Goal: Task Accomplishment & Management: Manage account settings

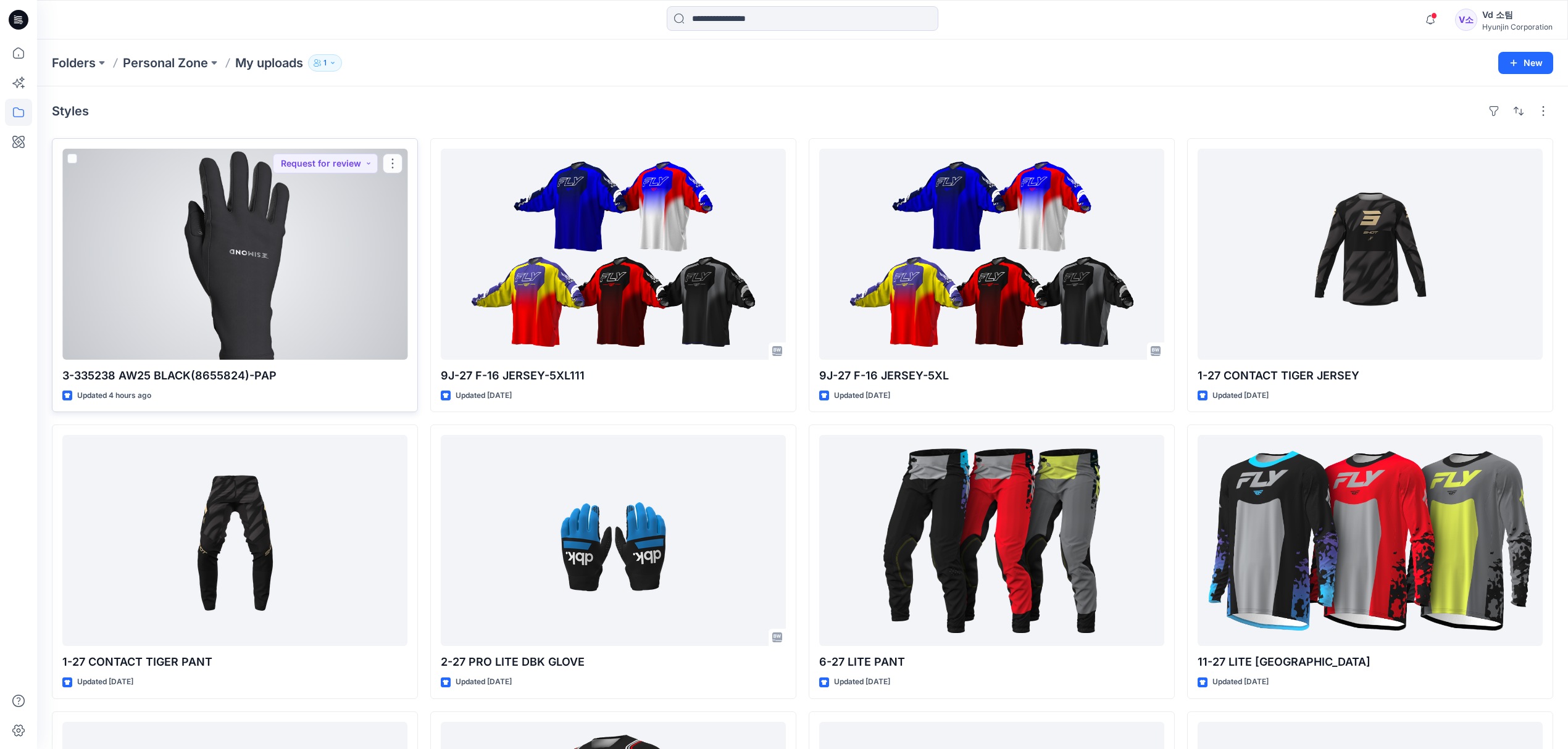
click at [251, 268] on div at bounding box center [235, 254] width 345 height 211
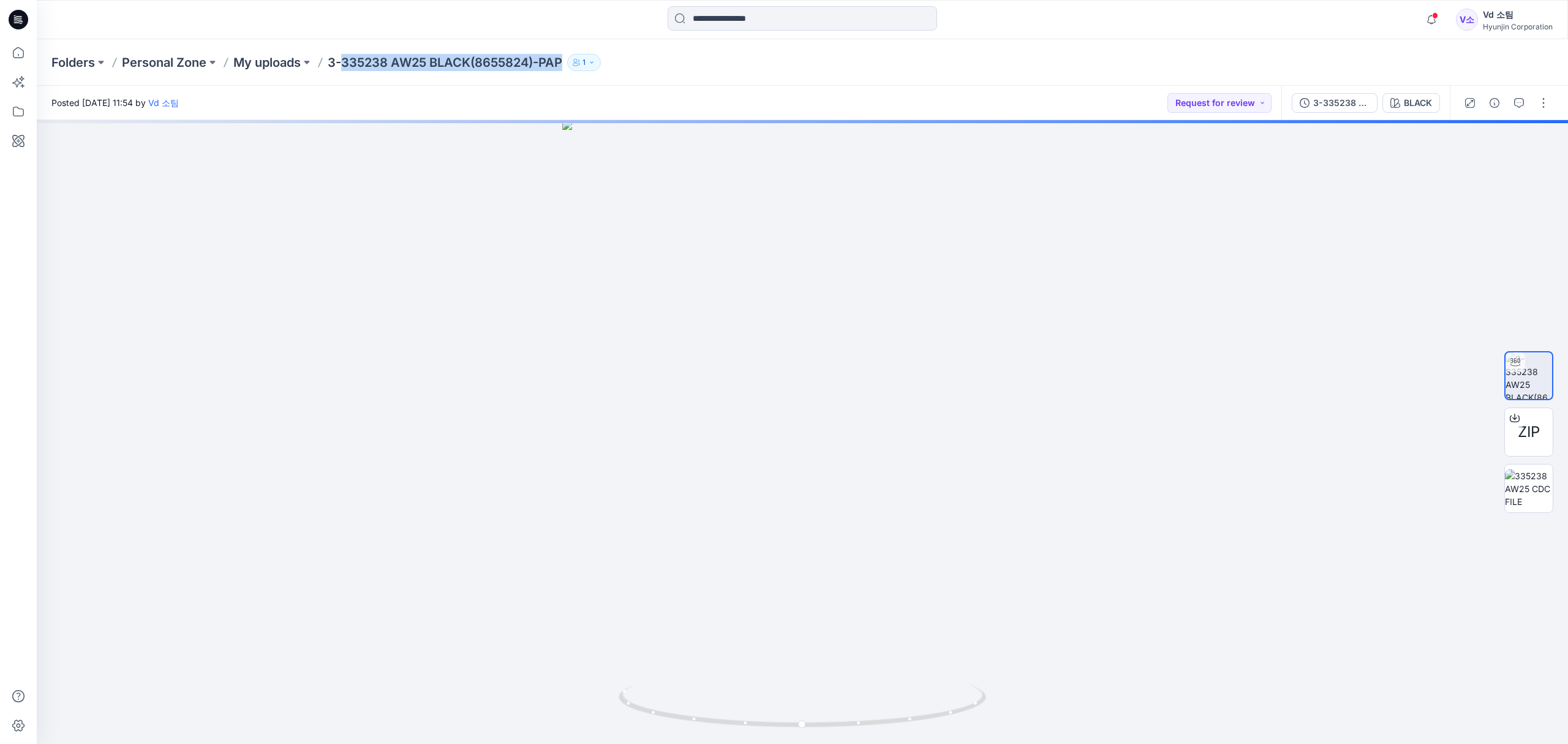
drag, startPoint x: 347, startPoint y: 64, endPoint x: 573, endPoint y: 64, distance: 226.0
click at [573, 64] on div "Folders Personal Zone My uploads 3-335238 AW25 BLACK(8655824)-PAP 1" at bounding box center [755, 62] width 1406 height 17
copy div "335238 AW25 BLACK(8655824)-PAP 1"
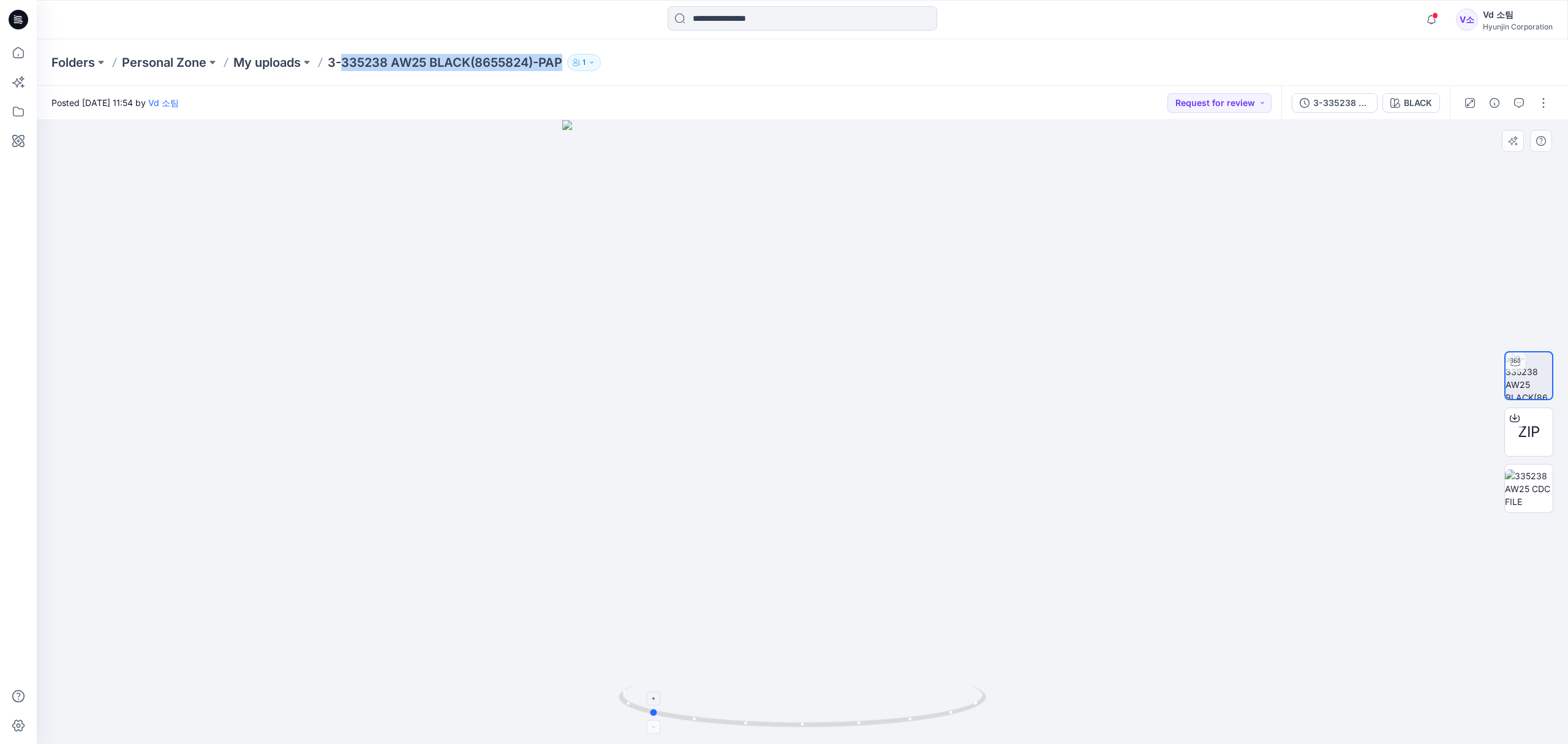
drag, startPoint x: 795, startPoint y: 714, endPoint x: 983, endPoint y: 692, distance: 189.3
click at [983, 692] on icon at bounding box center [804, 707] width 371 height 46
drag, startPoint x: 711, startPoint y: 715, endPoint x: 684, endPoint y: 714, distance: 27.0
click at [684, 715] on icon at bounding box center [804, 707] width 371 height 46
click at [256, 68] on p "My uploads" at bounding box center [267, 62] width 68 height 17
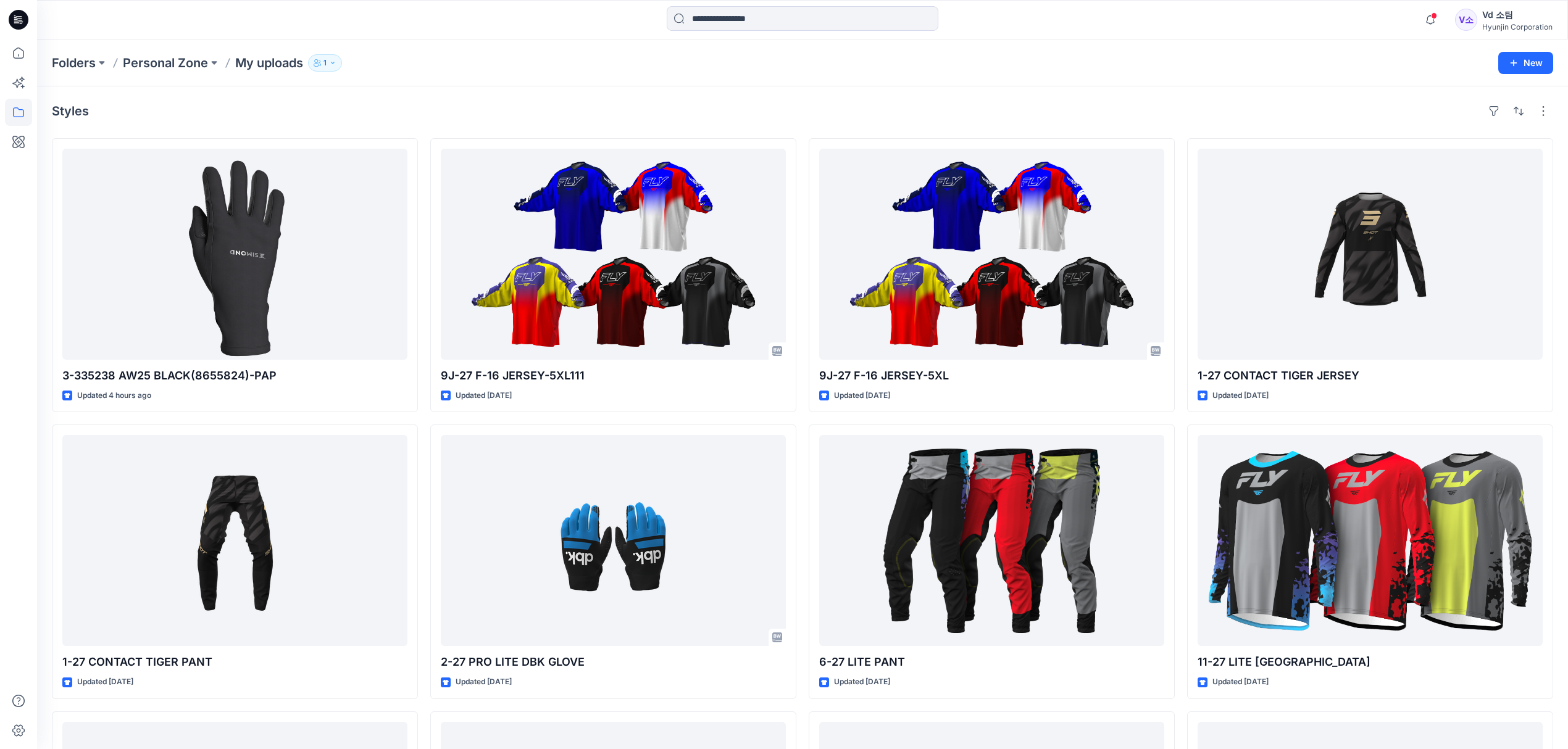
click at [526, 117] on div "Styles" at bounding box center [803, 111] width 1501 height 20
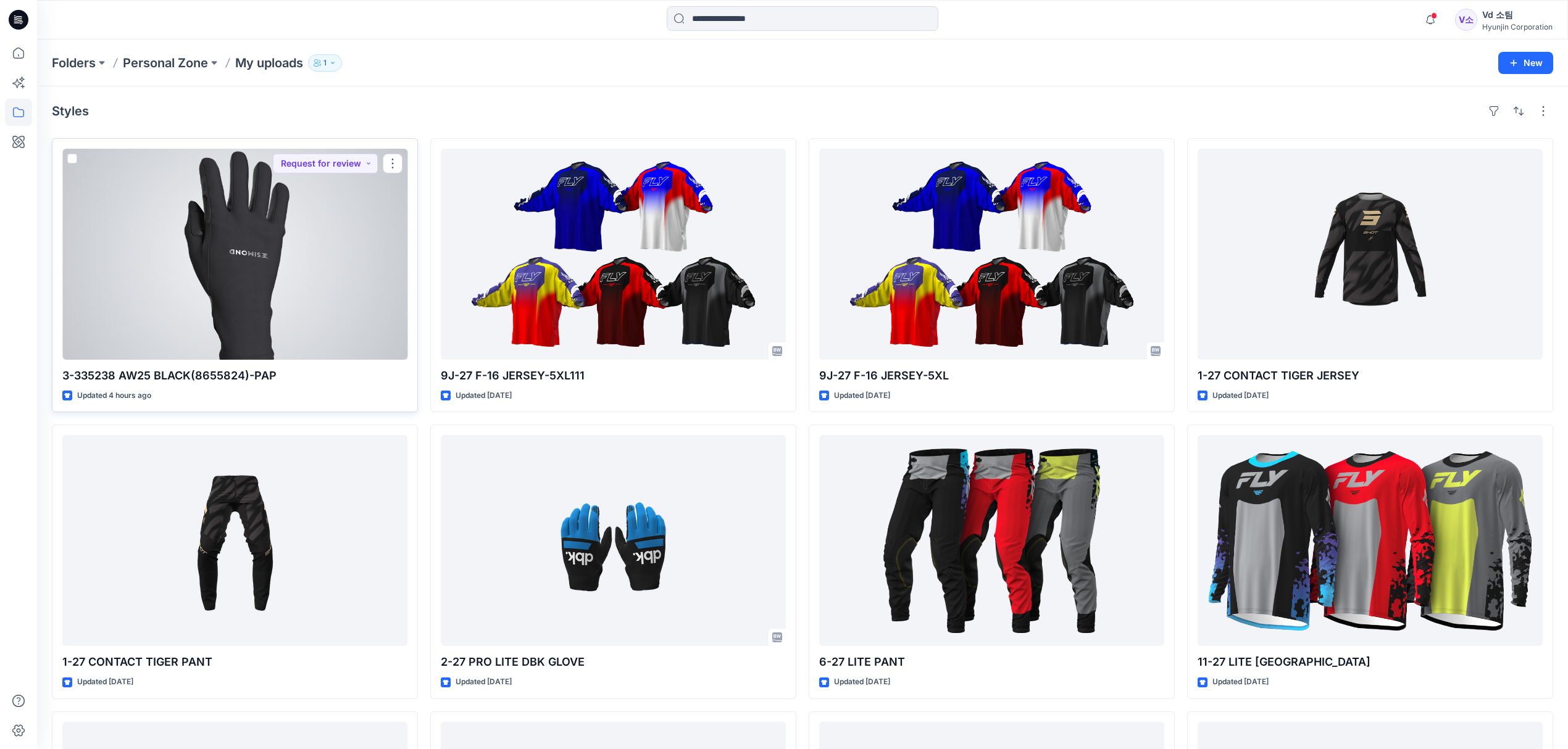
click at [275, 300] on div at bounding box center [235, 254] width 345 height 211
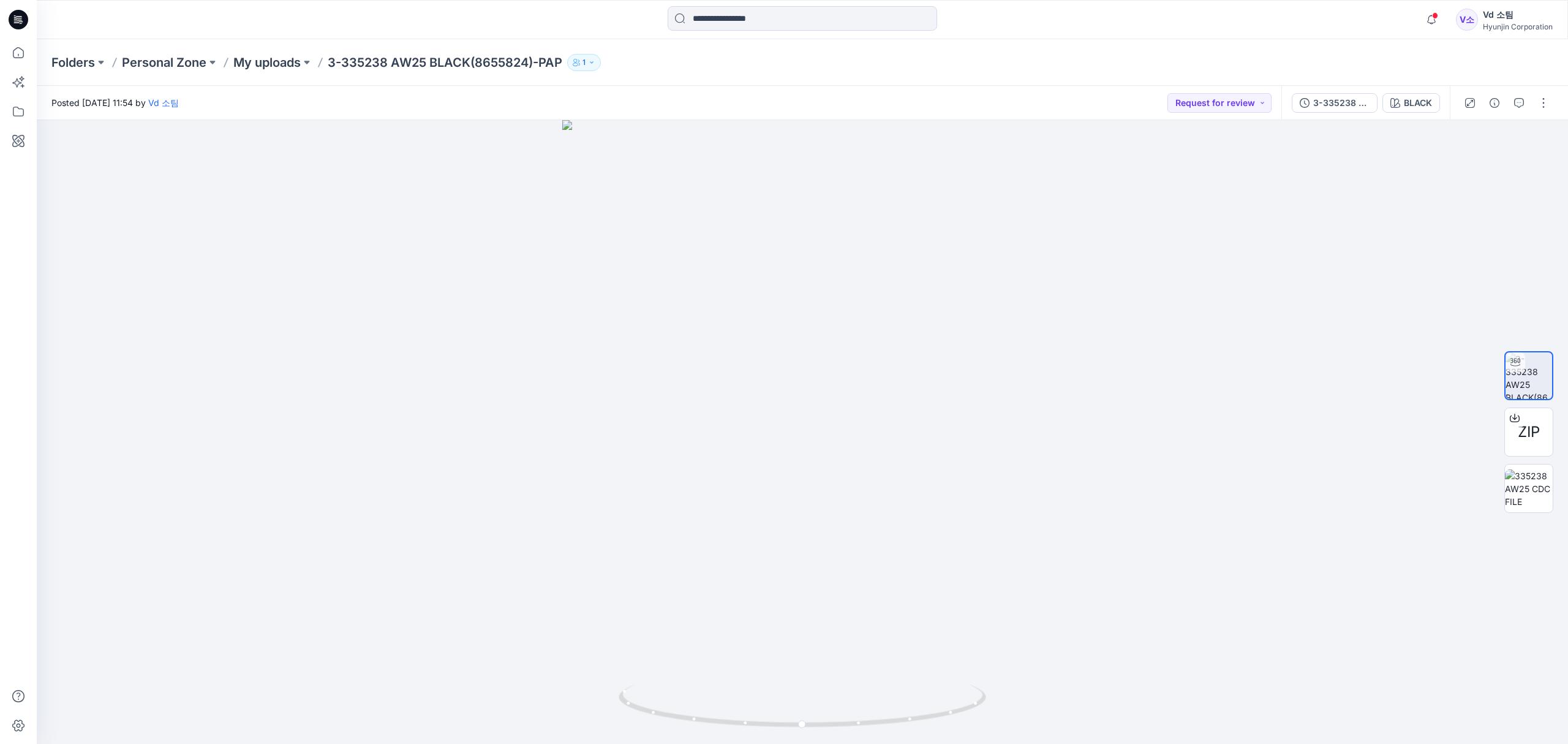
click at [1434, 35] on div "Notifications Your style 3-335238 AW25 BLACK(8655824)-PAP is ready 1 new Colorw…" at bounding box center [802, 20] width 1531 height 39
click at [1437, 30] on icon "button" at bounding box center [1432, 20] width 23 height 25
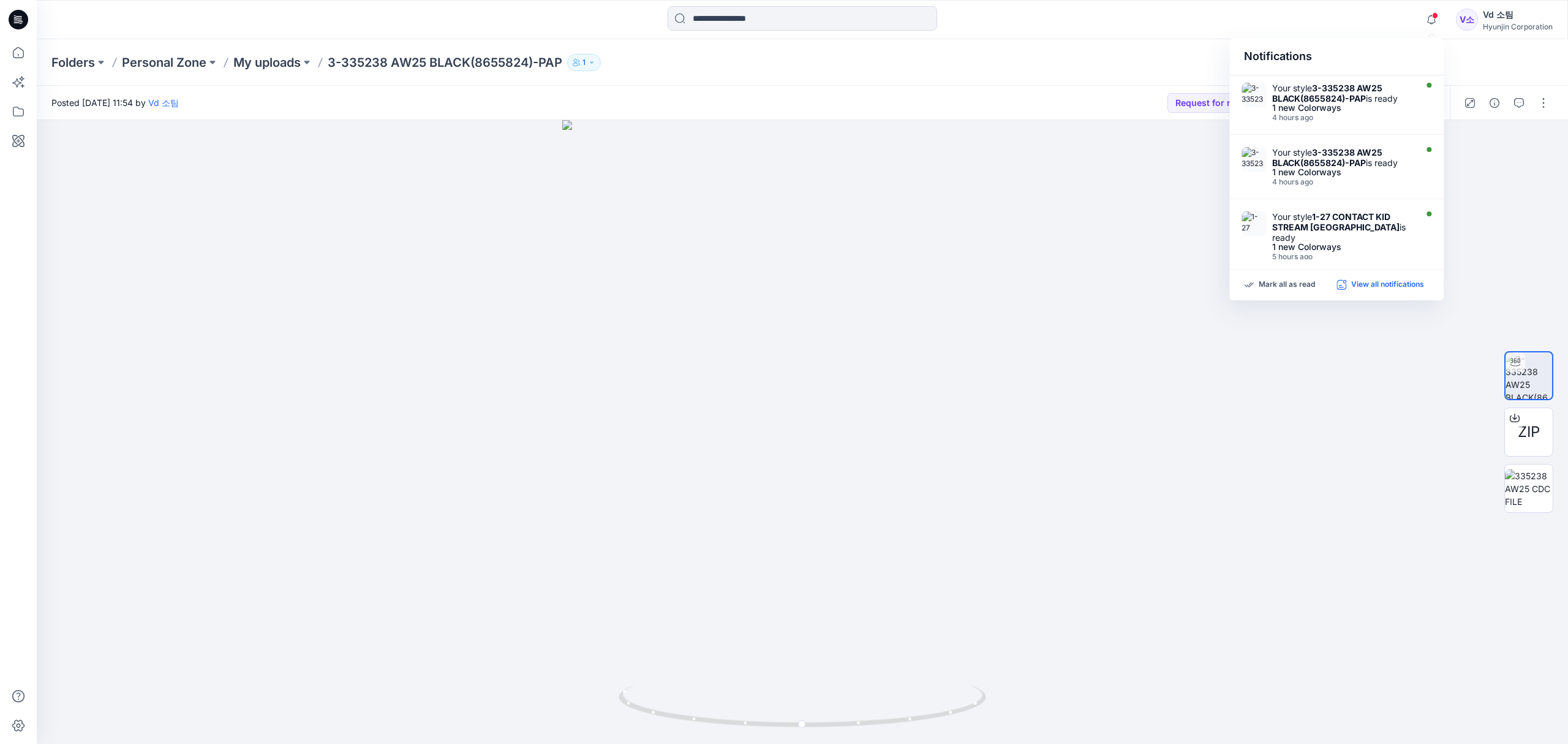
click at [1366, 283] on p "View all notifications" at bounding box center [1387, 285] width 73 height 11
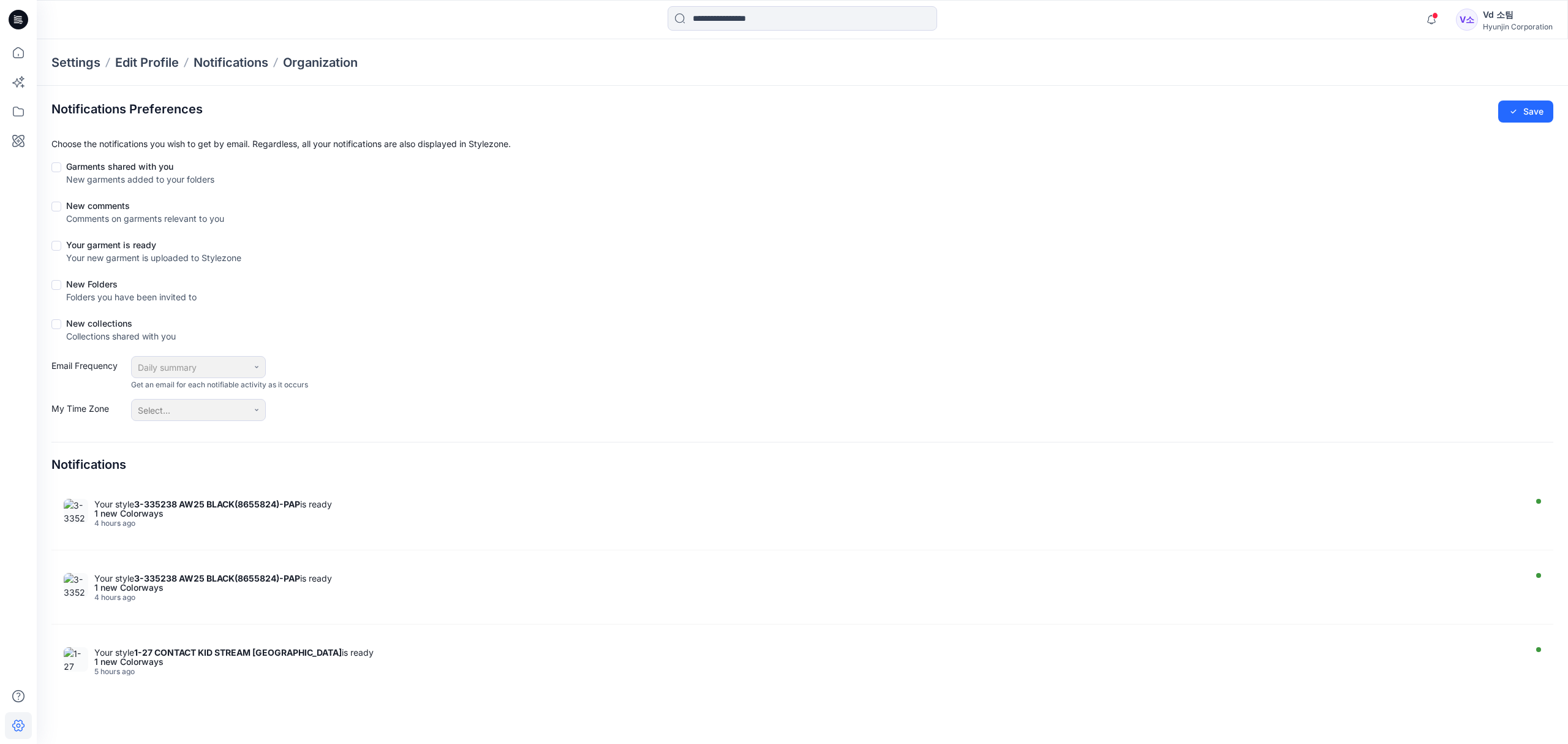
click at [1365, 76] on div "Settings Edit Profile Notifications Organization" at bounding box center [802, 63] width 1531 height 47
click at [22, 61] on icon at bounding box center [18, 52] width 27 height 27
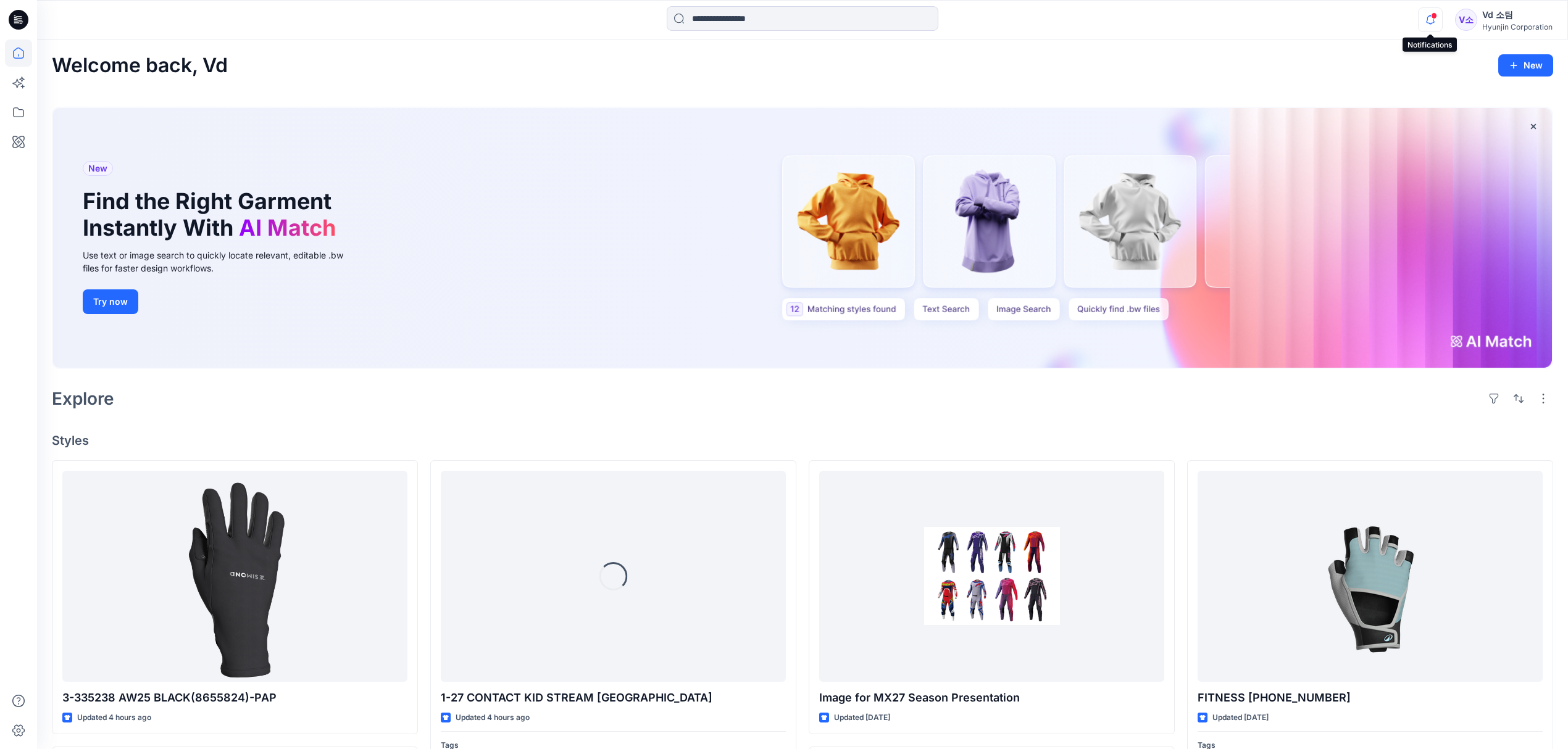
click at [1433, 20] on icon "button" at bounding box center [1431, 19] width 9 height 8
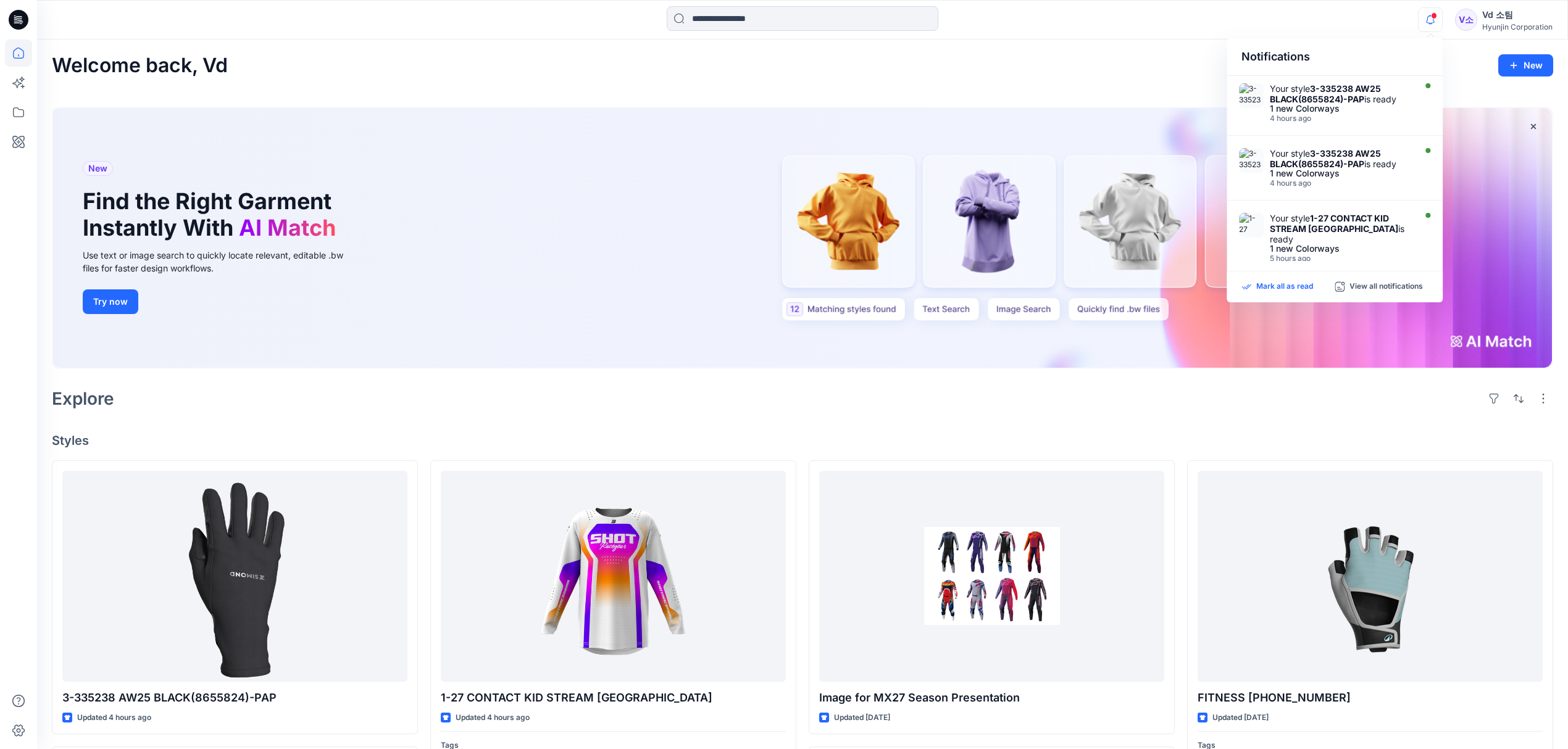
click at [1289, 282] on p "Mark all as read" at bounding box center [1284, 287] width 57 height 11
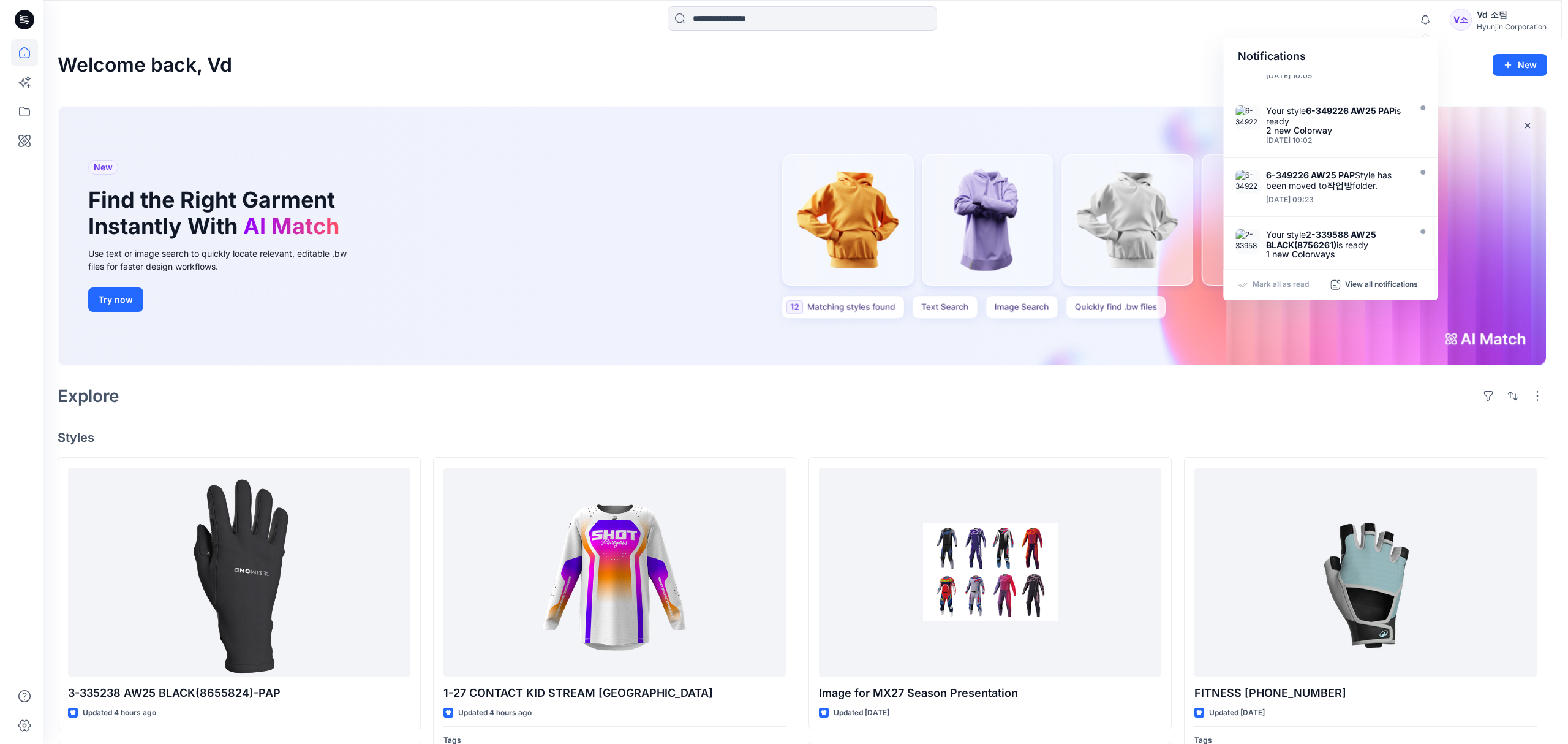
scroll to position [476, 0]
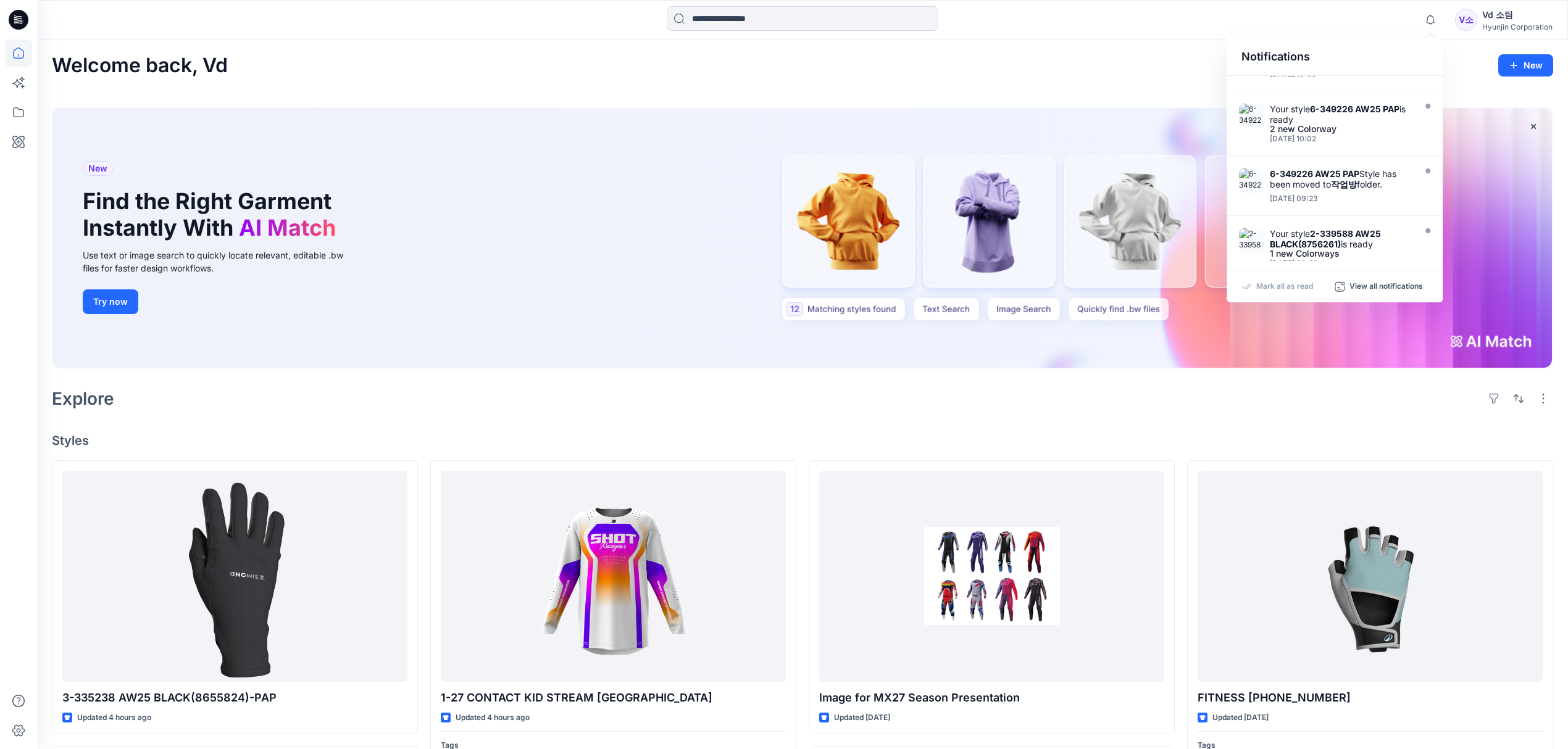
click at [1074, 381] on div "New Find the Right Garment Instantly With AI Match Use text or image search to …" at bounding box center [803, 240] width 1501 height 287
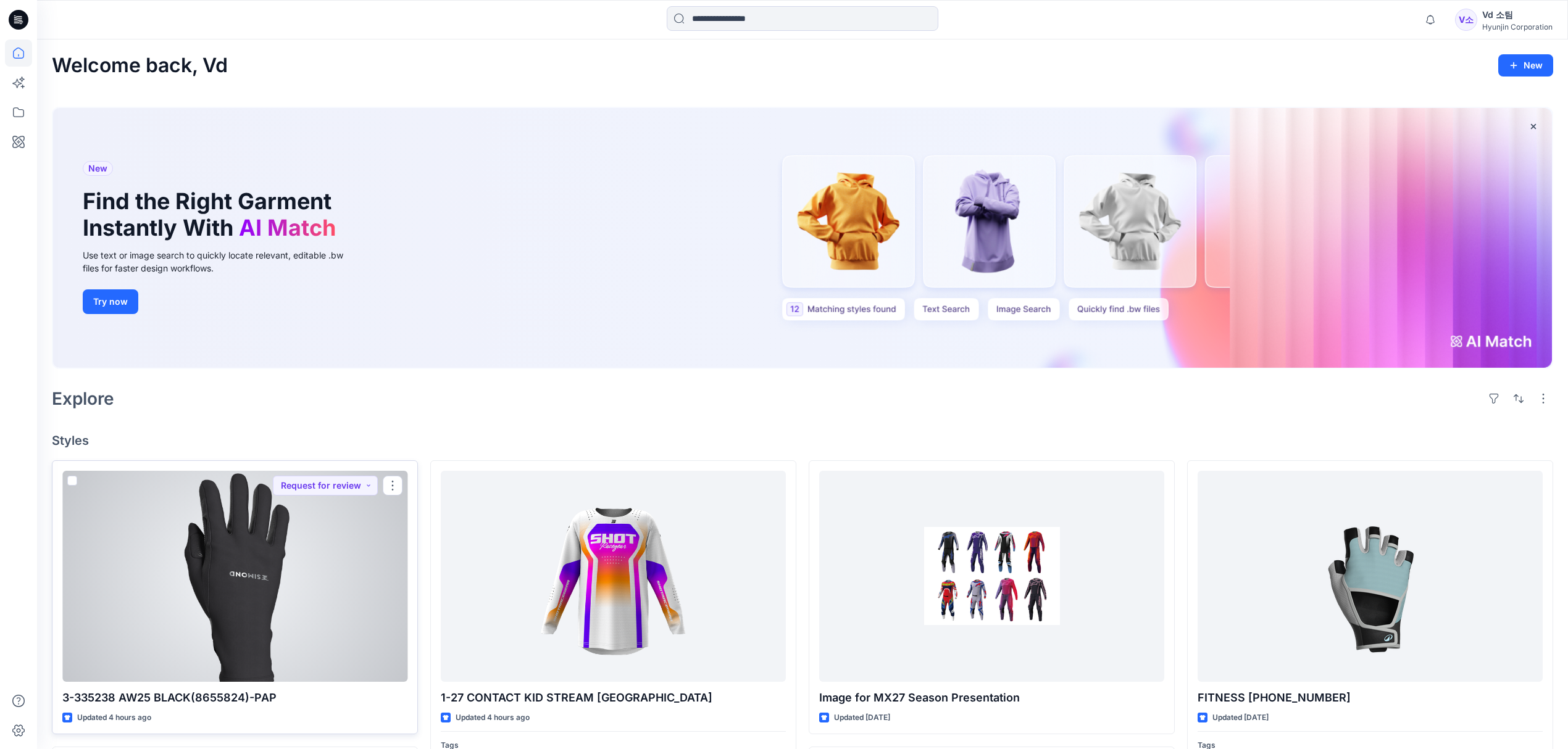
click at [294, 574] on div at bounding box center [235, 576] width 345 height 211
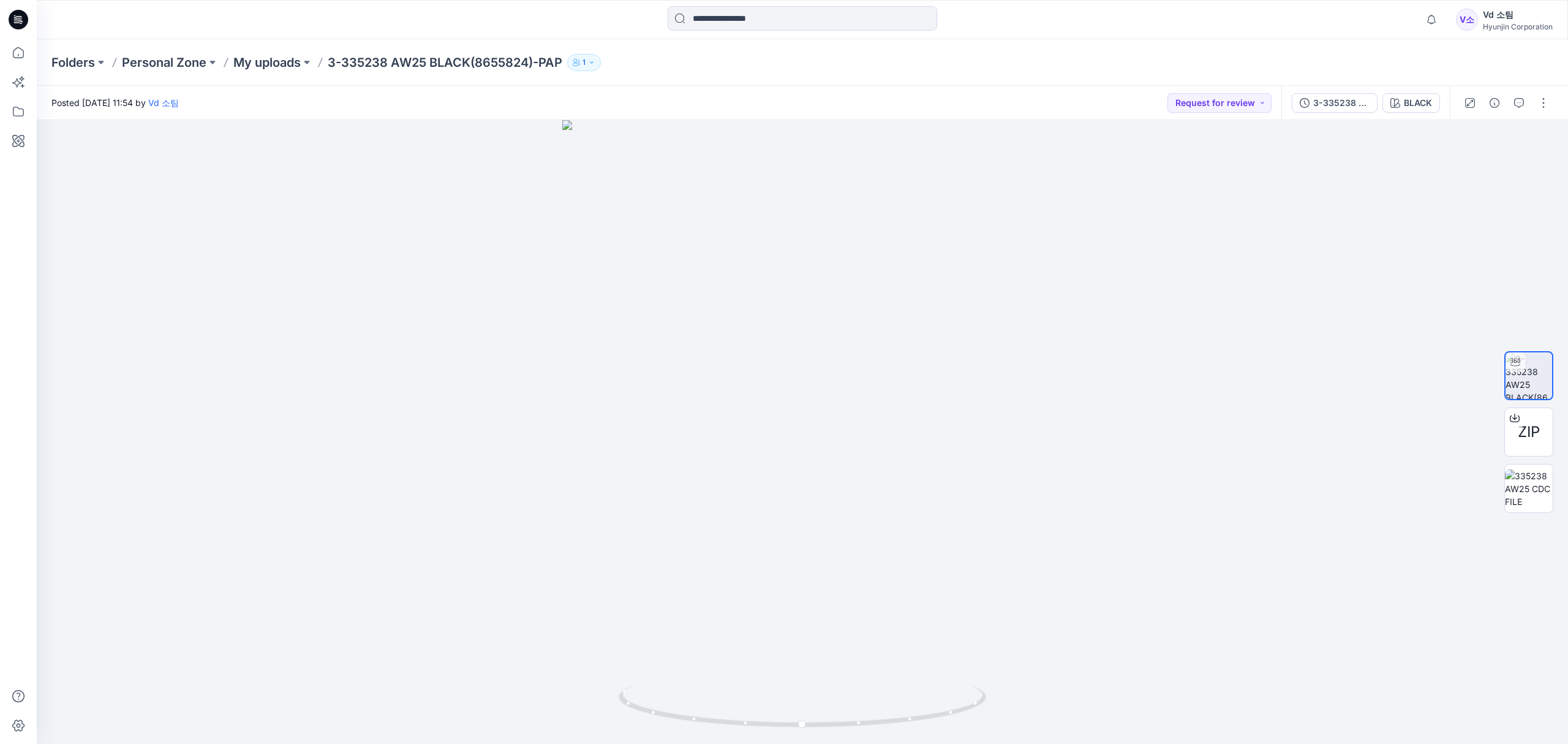
click at [962, 90] on div "Posted [DATE] 11:54 by Vd 소팀 Request for review" at bounding box center [659, 102] width 1245 height 33
click at [1537, 101] on button "button" at bounding box center [1543, 103] width 20 height 20
click at [1486, 260] on p "Move to..." at bounding box center [1478, 256] width 40 height 13
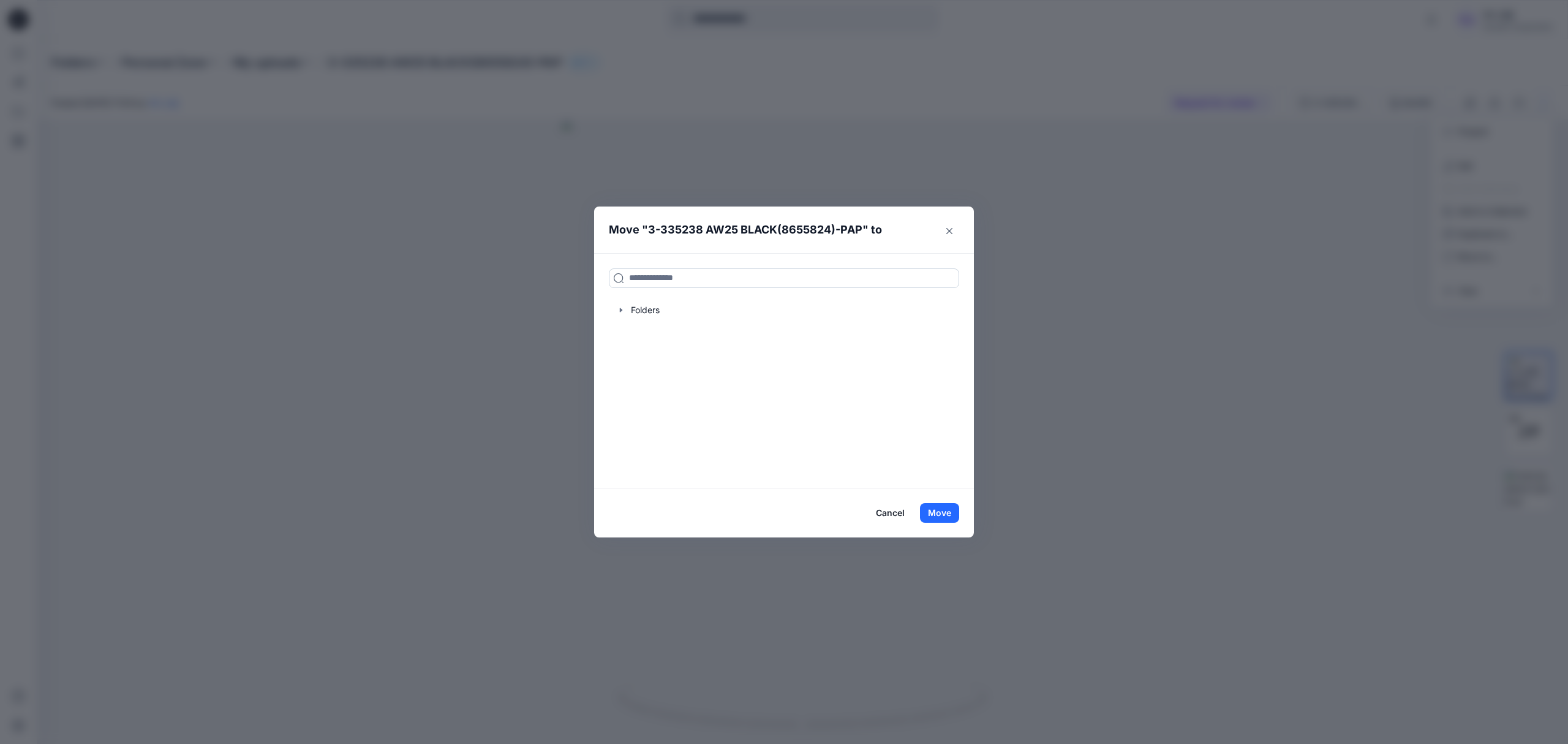
click at [769, 278] on input at bounding box center [784, 278] width 350 height 20
paste input "**********"
type input "**********"
click at [723, 310] on mark "335238 AW25 BLACK(8655824)-PAP" at bounding box center [707, 305] width 157 height 16
click at [940, 513] on button "Move" at bounding box center [940, 513] width 39 height 20
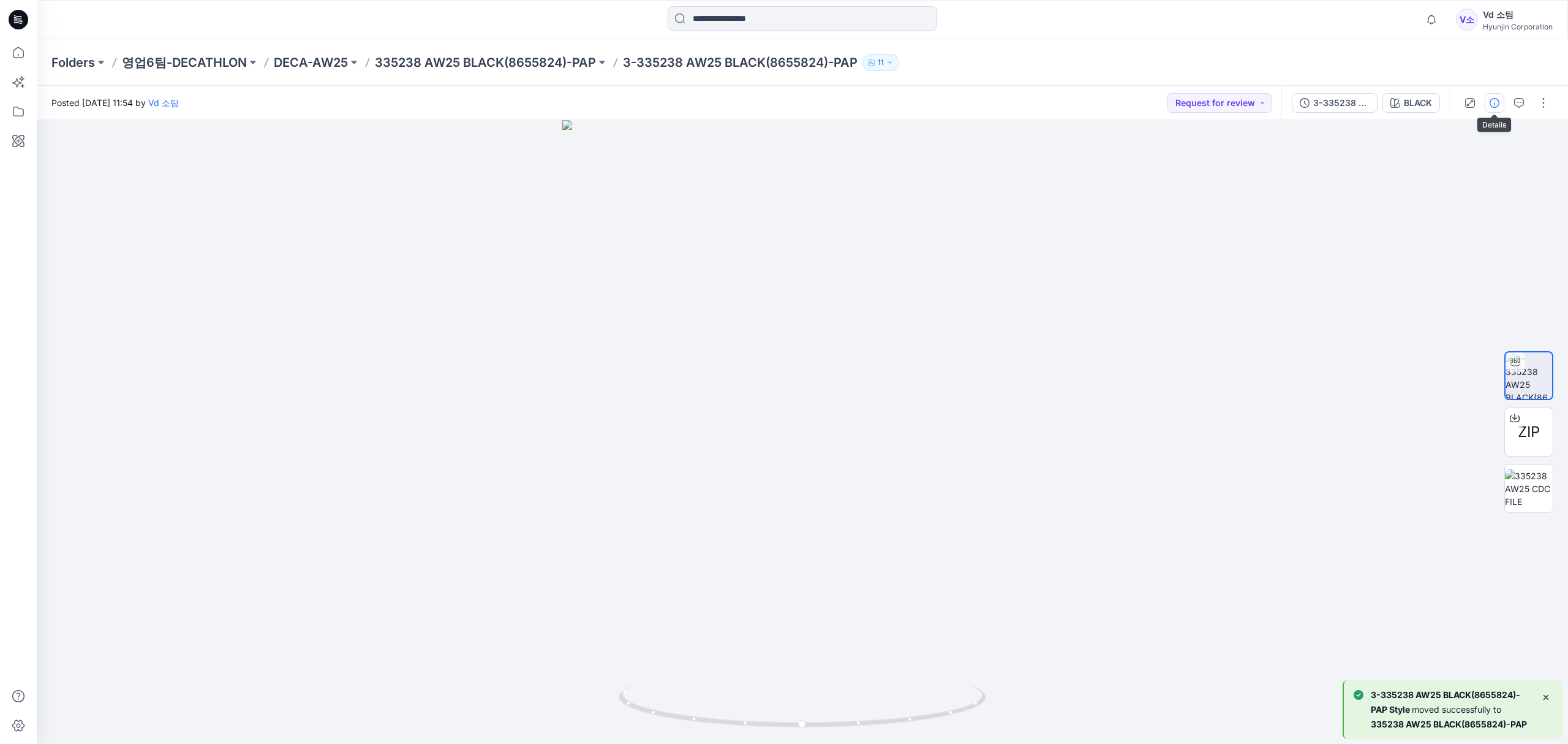
click at [1503, 102] on button "button" at bounding box center [1494, 103] width 20 height 20
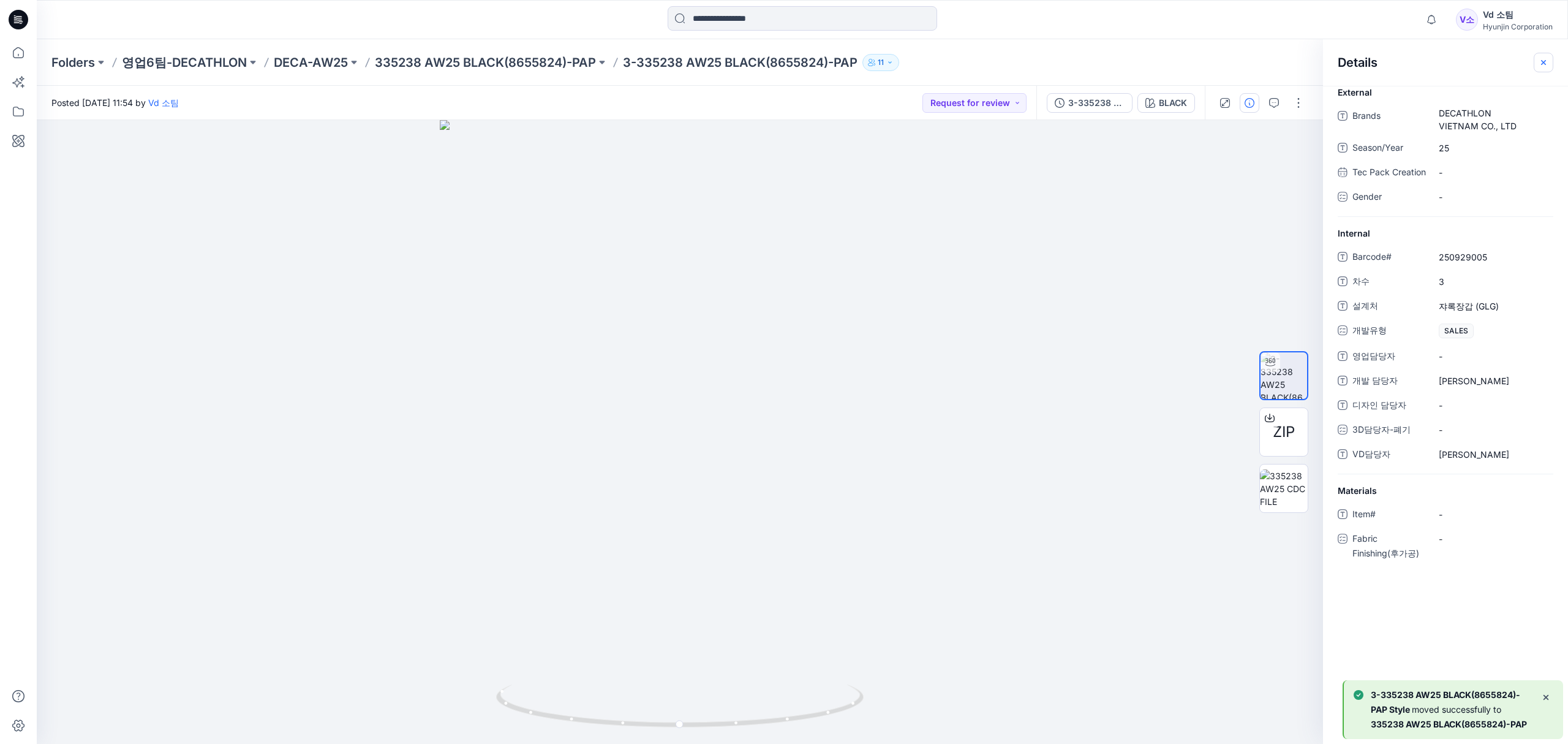
click at [1536, 67] on button "button" at bounding box center [1543, 62] width 20 height 20
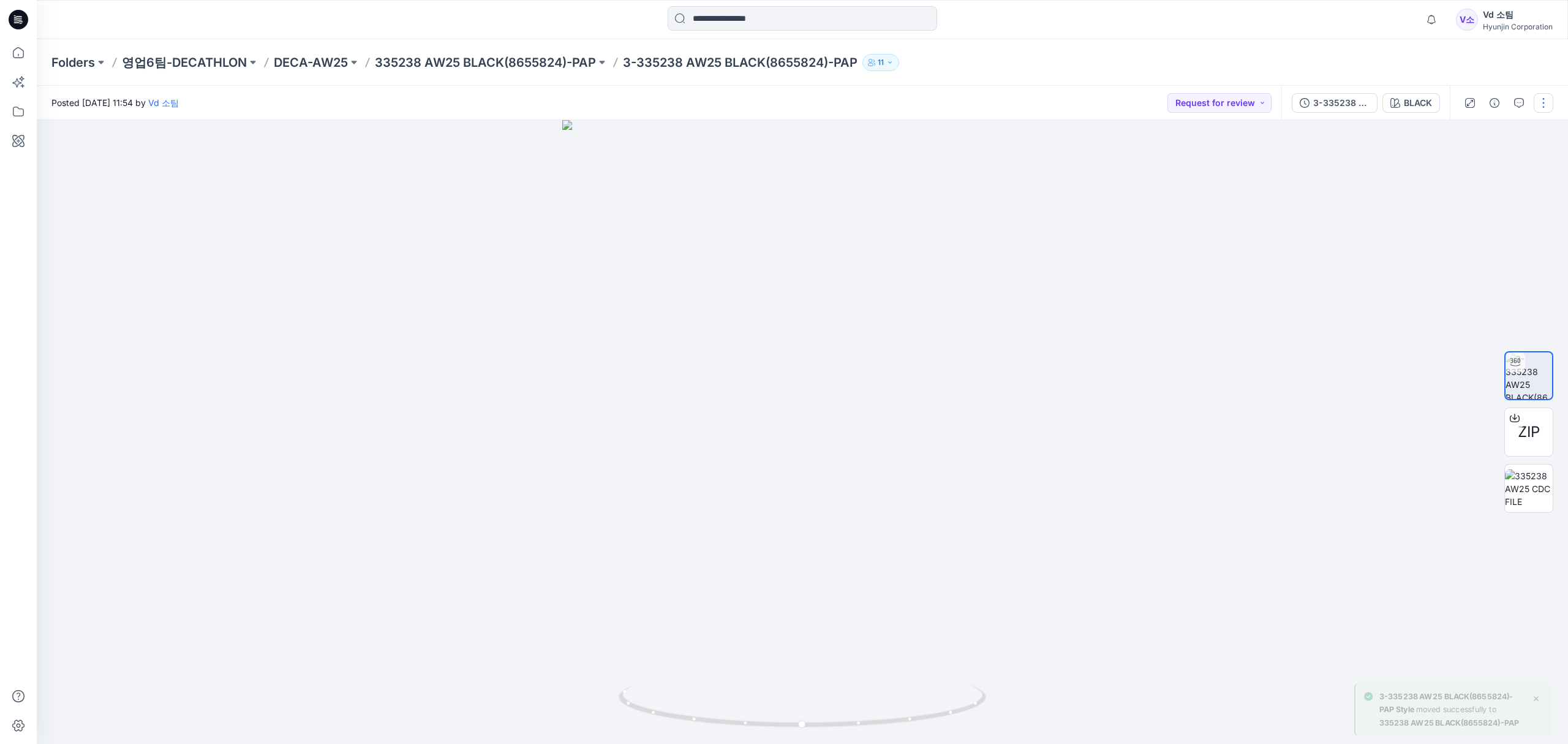
click at [1539, 104] on button "button" at bounding box center [1543, 103] width 20 height 20
click at [1304, 43] on div "Folders 영업6팀-DECATHLON DECA-AW25 335238 AW25 BLACK(8655824)-PAP 3-335238 AW25 B…" at bounding box center [802, 63] width 1531 height 47
click at [420, 59] on p "335238 AW25 BLACK(8655824)-PAP" at bounding box center [485, 62] width 221 height 17
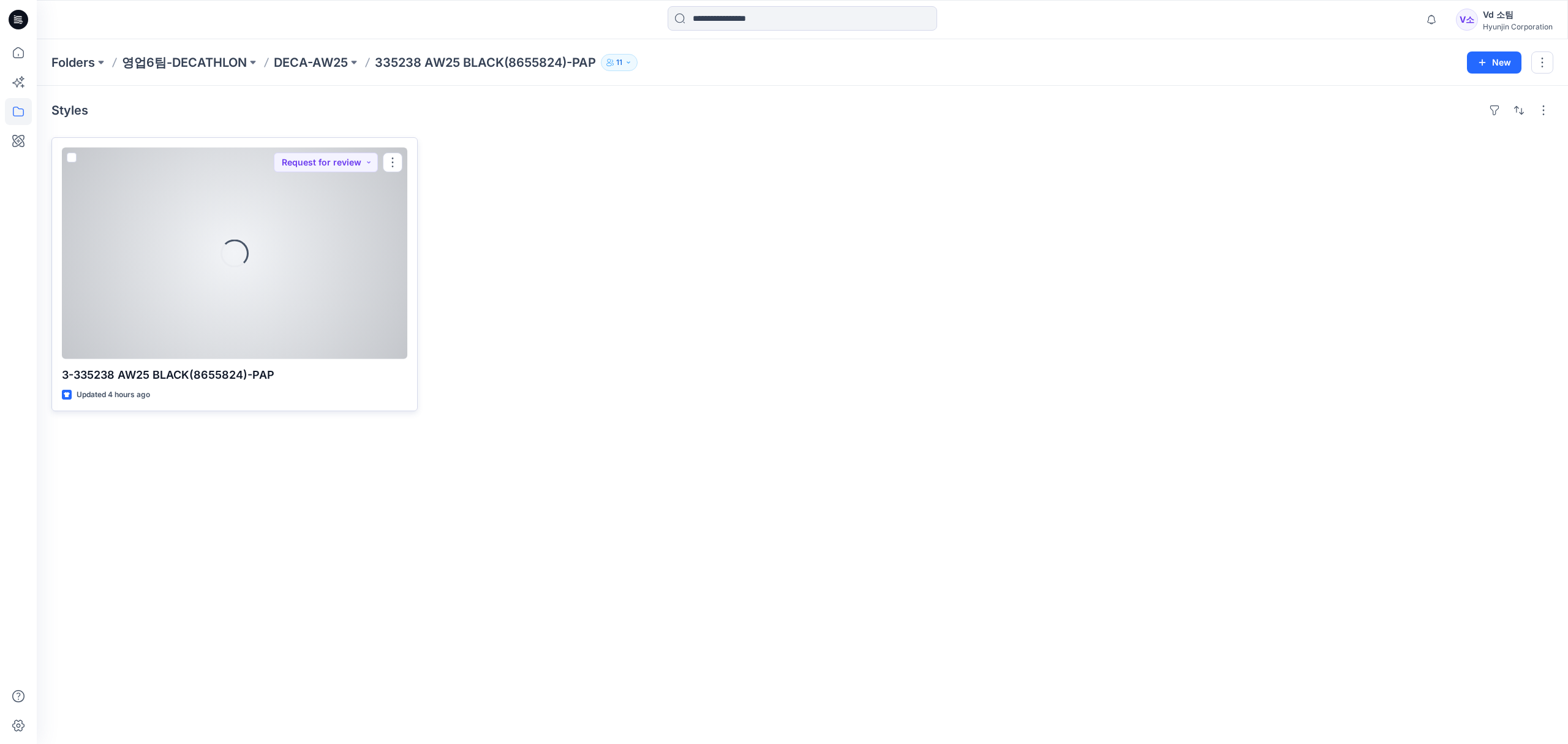
click at [319, 258] on div "Loading..." at bounding box center [234, 253] width 345 height 212
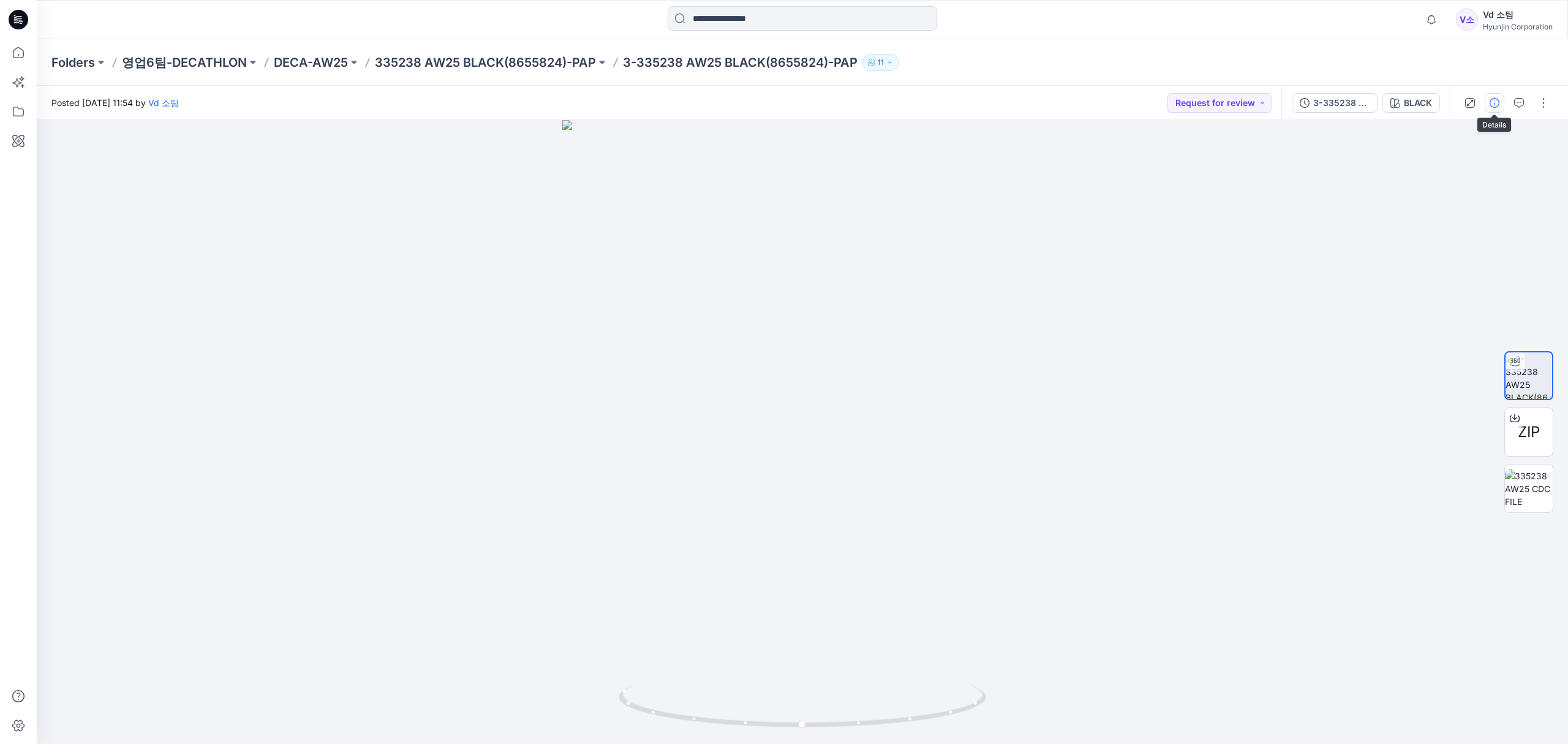
click at [1493, 105] on icon "button" at bounding box center [1495, 103] width 10 height 10
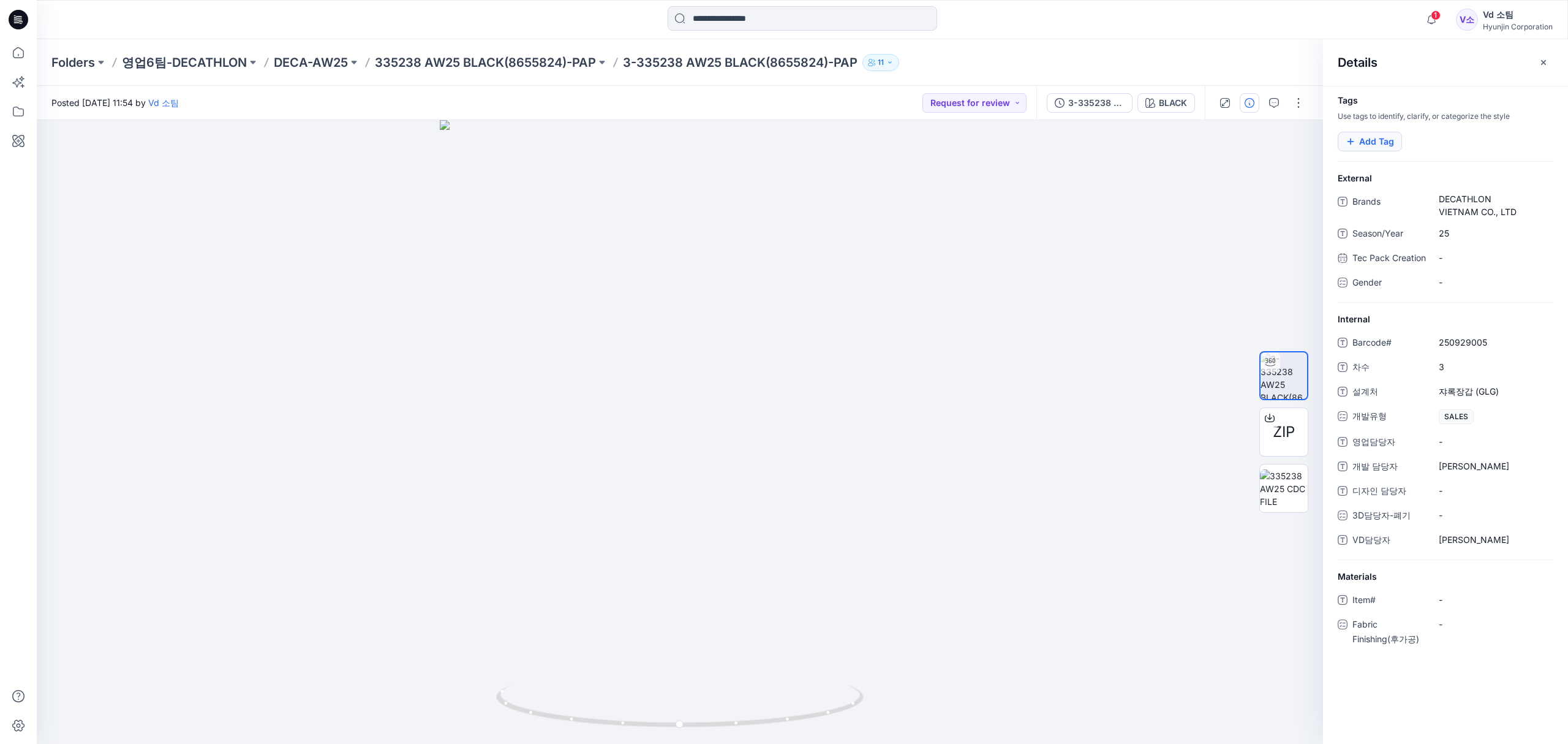
click at [1384, 140] on button "Add Tag" at bounding box center [1370, 141] width 64 height 20
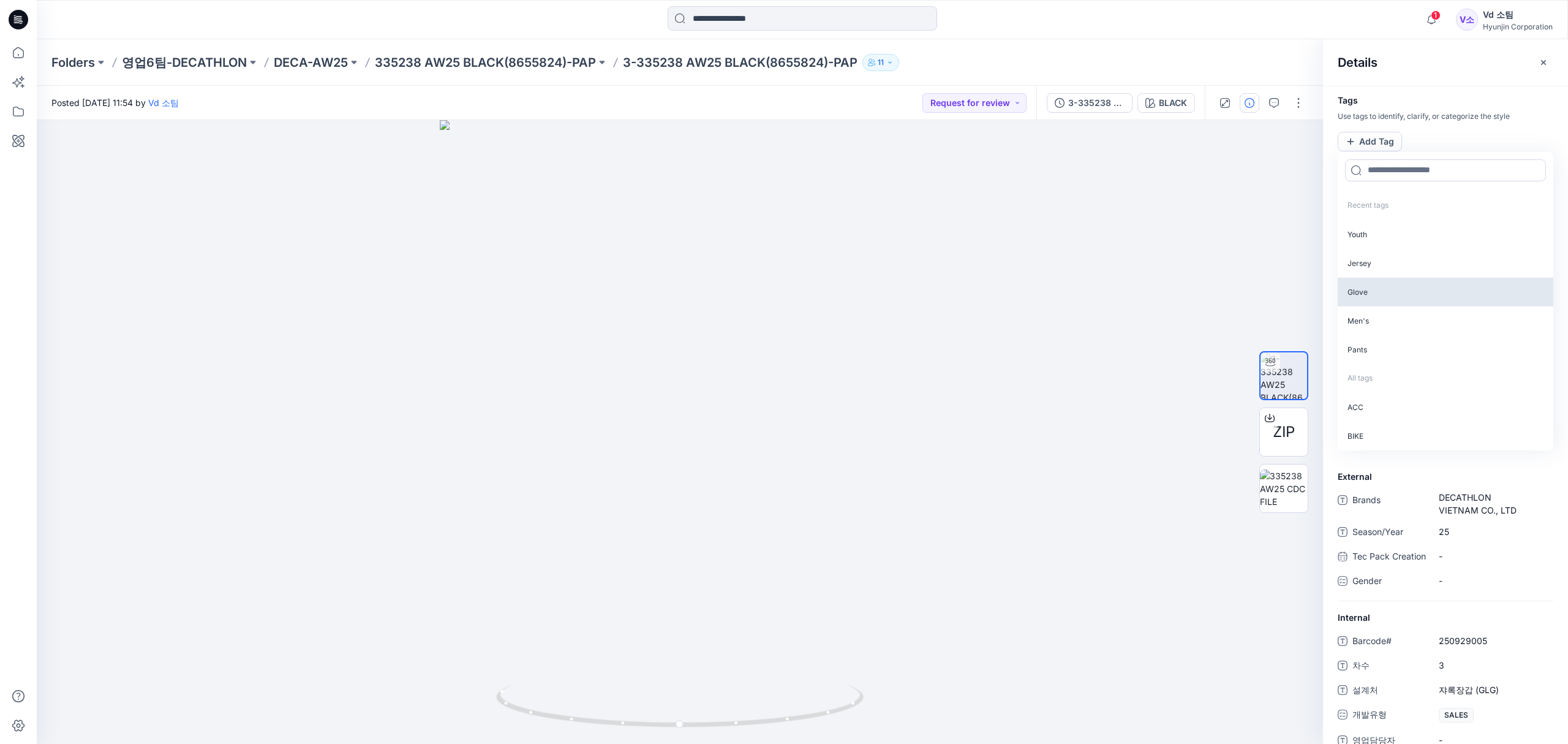
click at [1371, 297] on p "Glove" at bounding box center [1446, 292] width 216 height 29
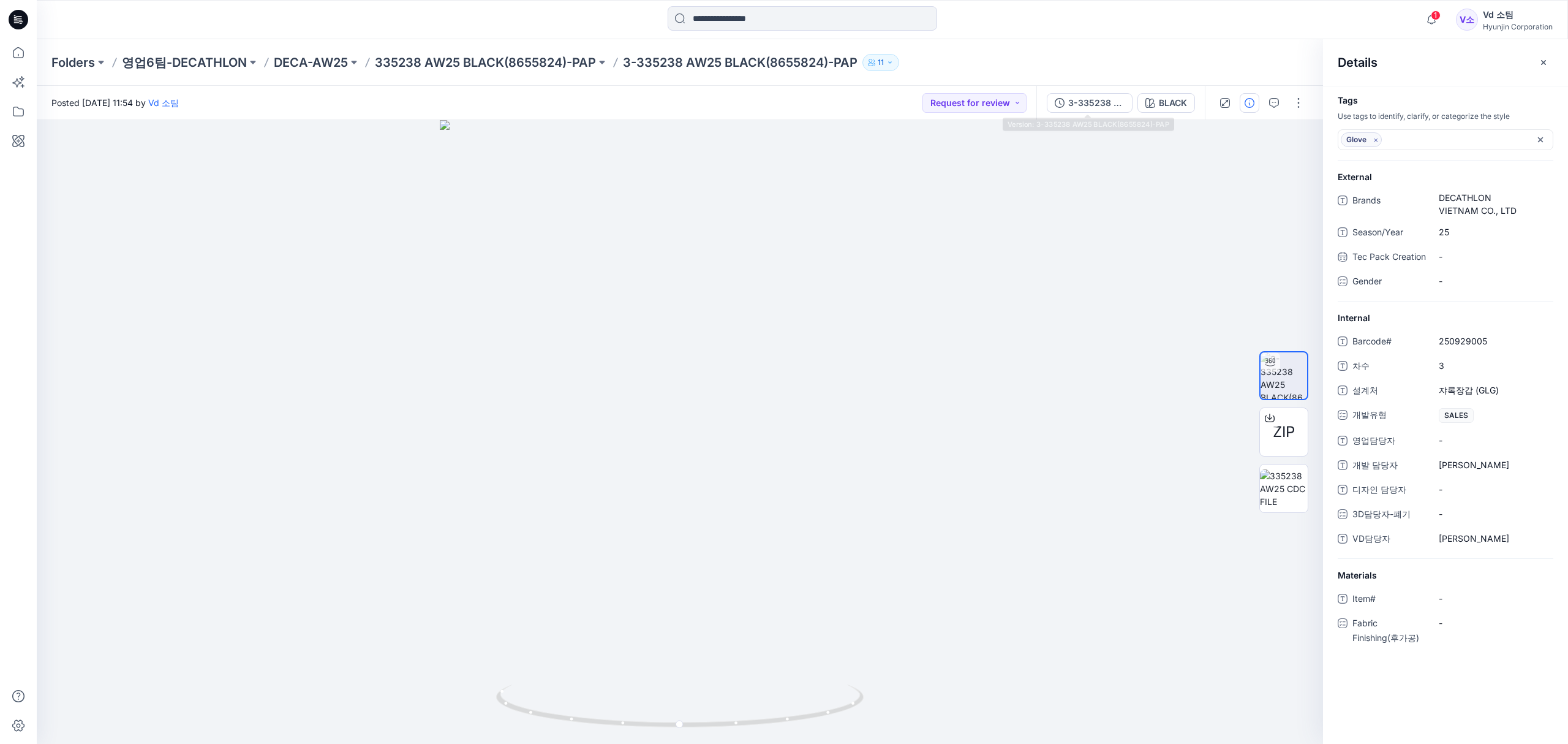
click at [1148, 74] on div "Folders 영업6팀-DECATHLON DECA-AW25 335238 AW25 BLACK(8655824)-PAP 3-335238 AW25 B…" at bounding box center [802, 63] width 1531 height 47
click at [1546, 67] on icon "button" at bounding box center [1544, 63] width 10 height 10
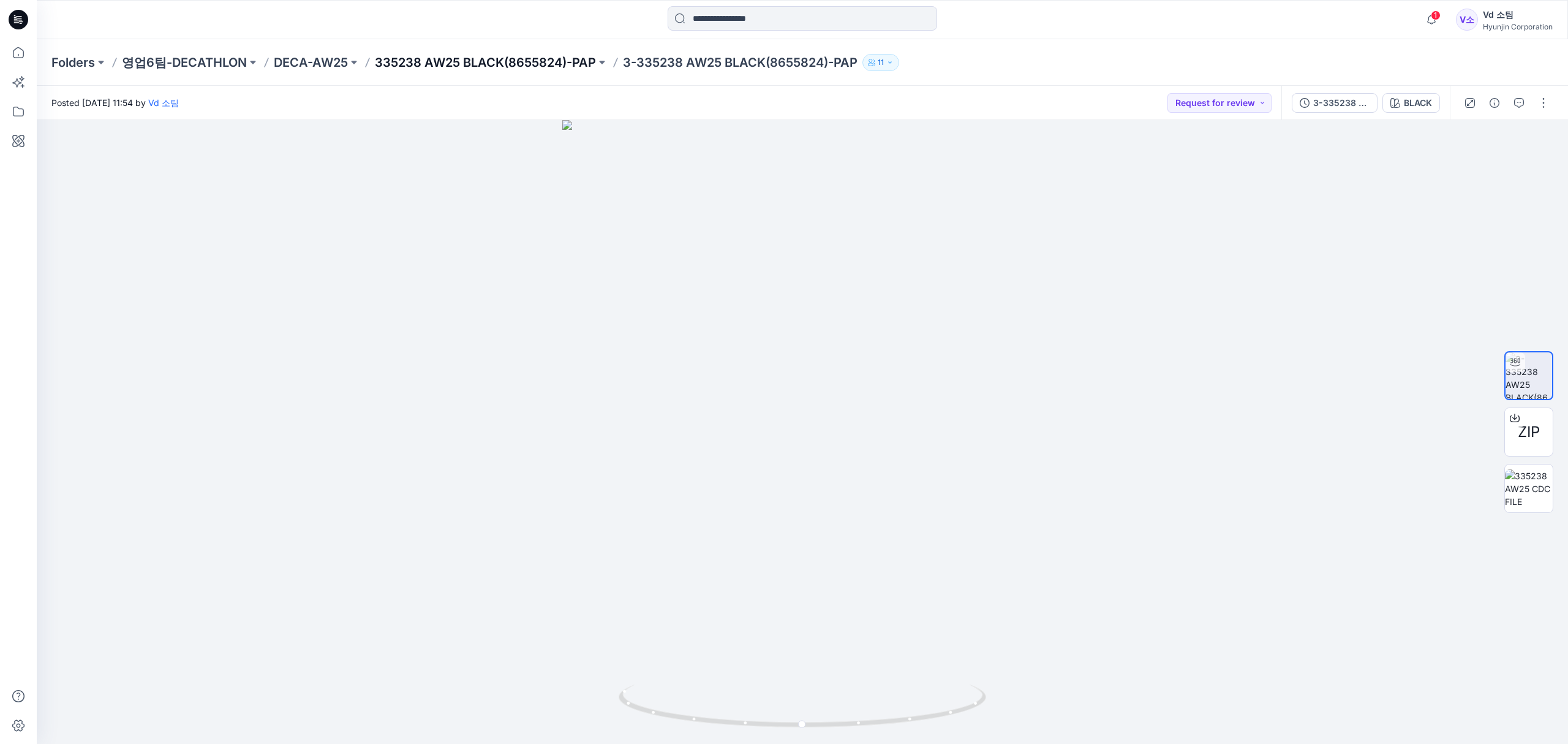
click at [525, 69] on p "335238 AW25 BLACK(8655824)-PAP" at bounding box center [485, 62] width 221 height 17
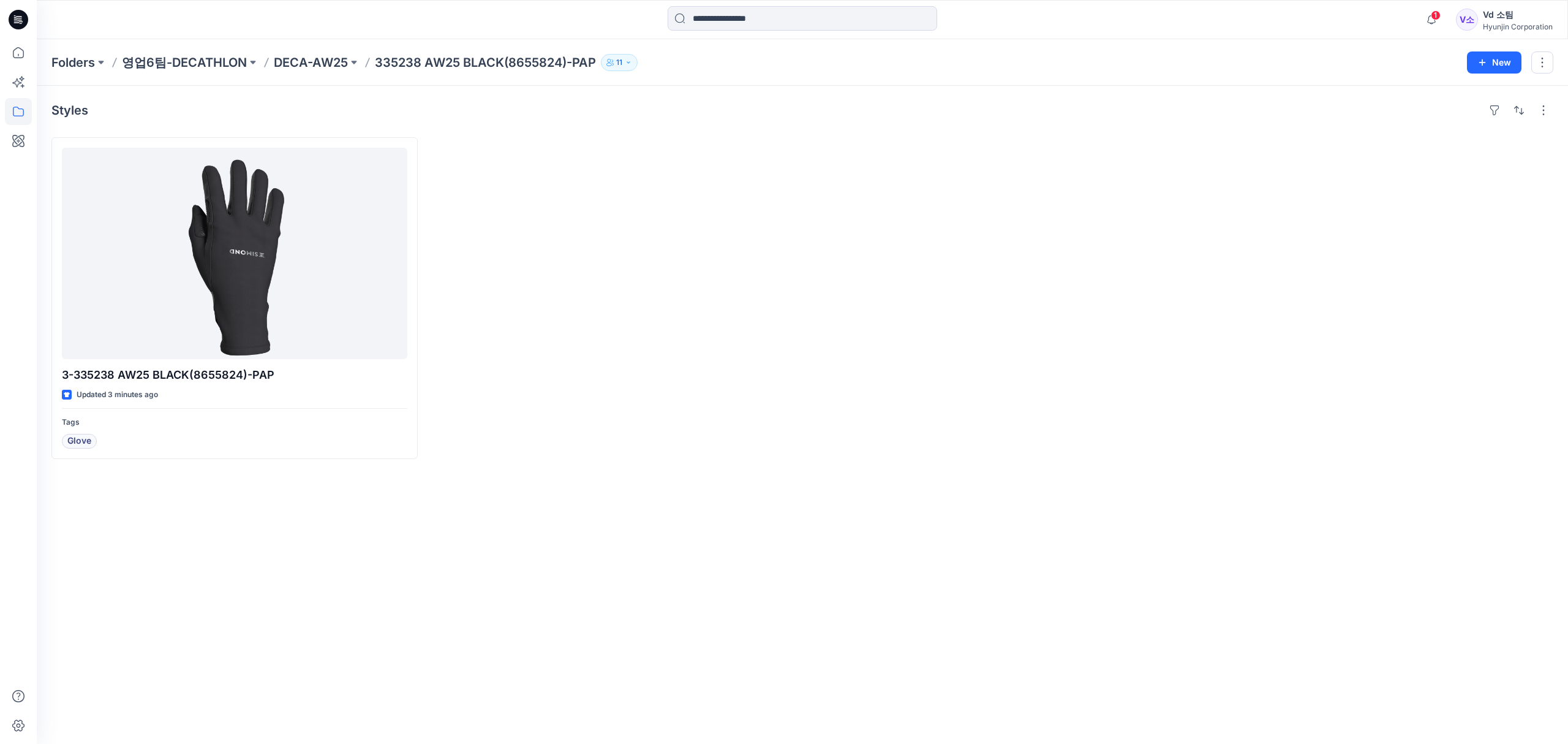
click at [734, 419] on div at bounding box center [613, 298] width 366 height 322
click at [782, 435] on div at bounding box center [613, 298] width 366 height 322
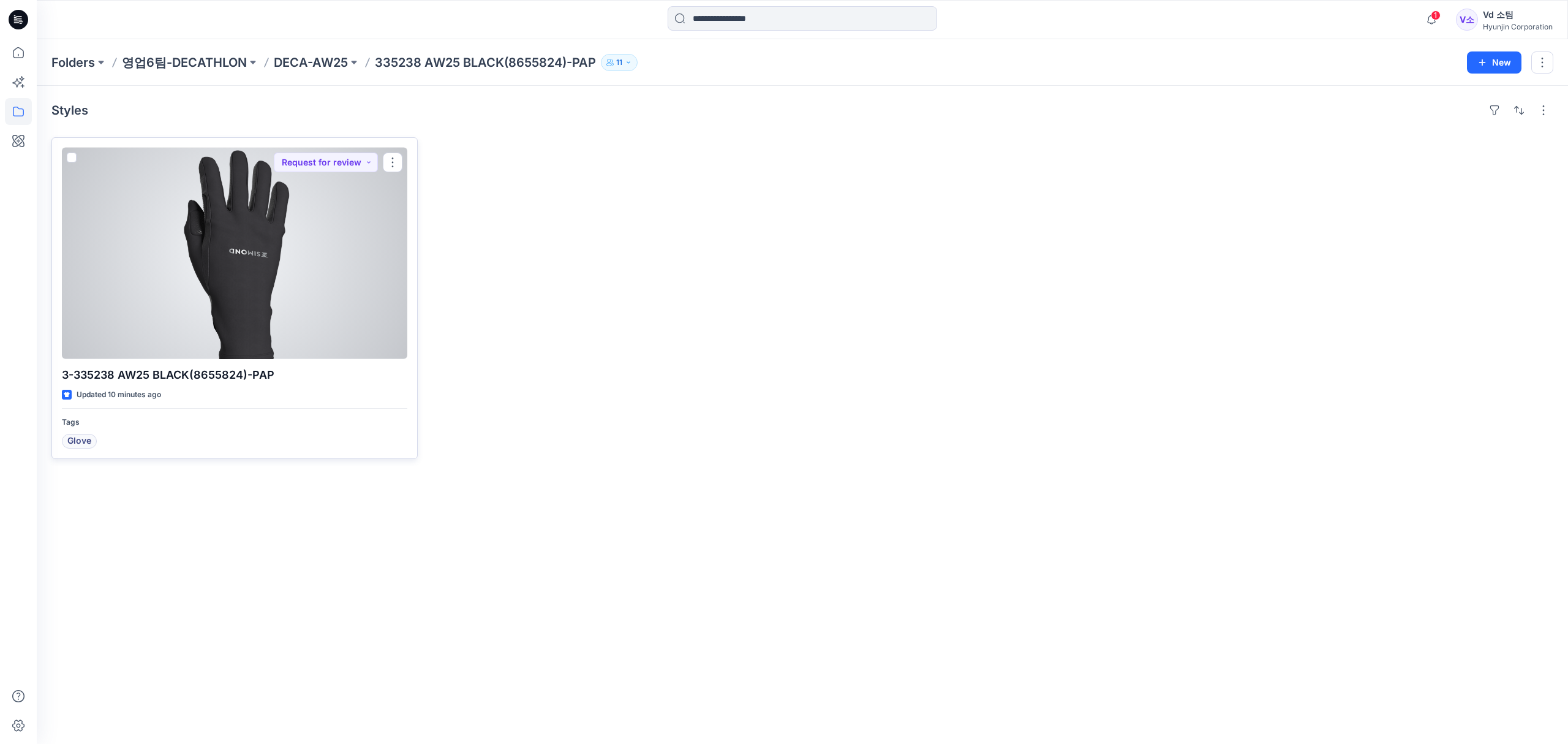
click at [319, 287] on div at bounding box center [234, 253] width 345 height 212
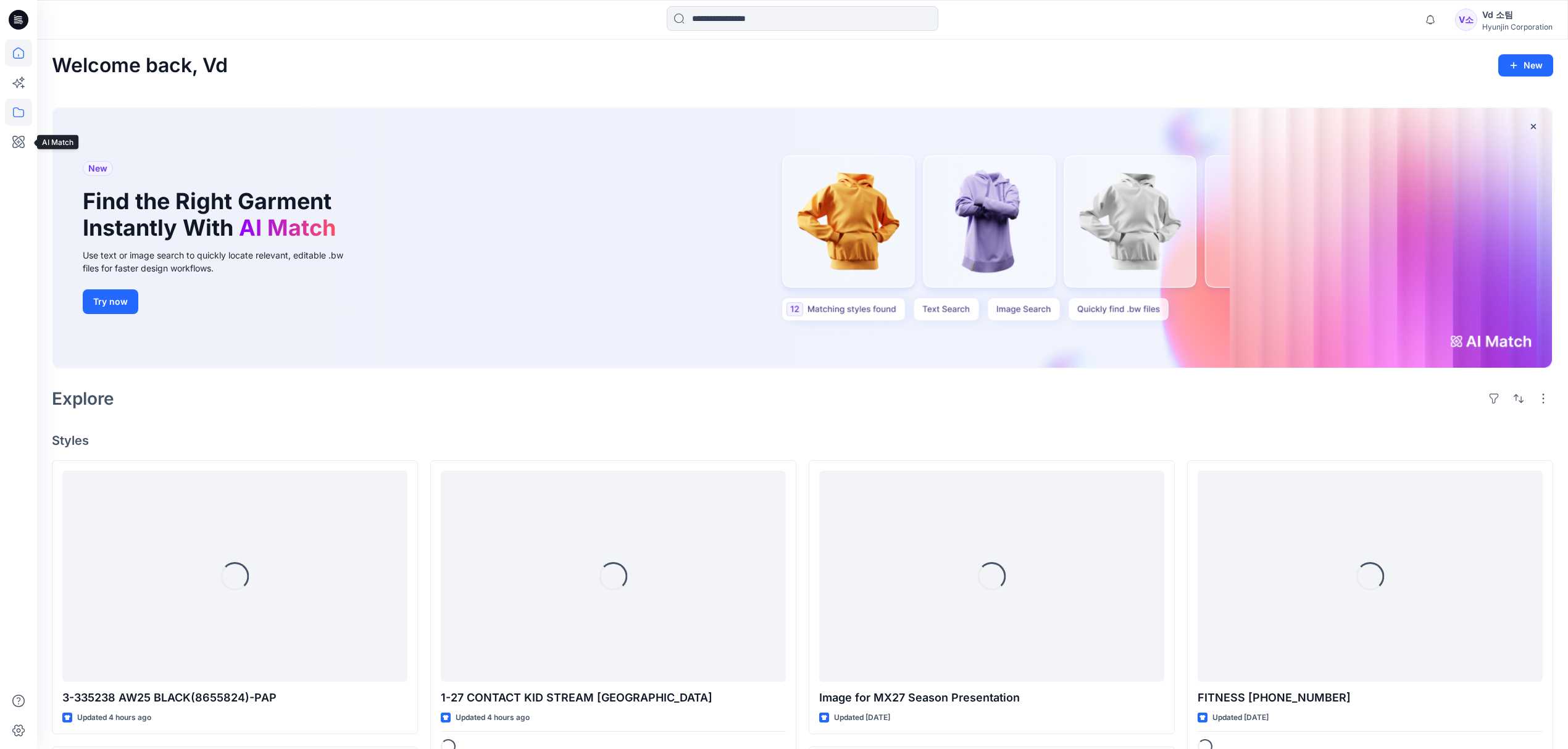
click at [24, 114] on icon at bounding box center [18, 113] width 11 height 10
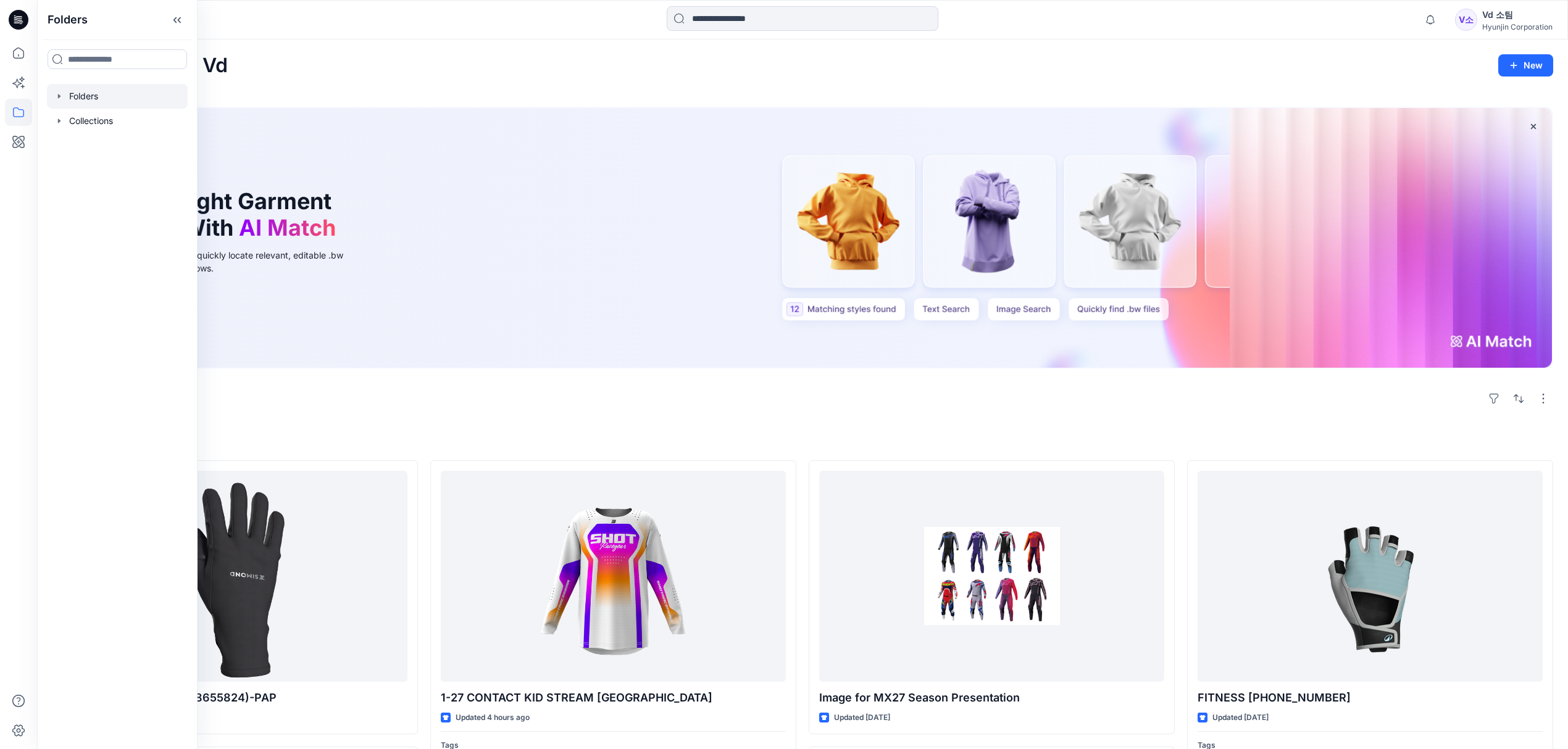
click at [104, 100] on div at bounding box center [117, 96] width 141 height 25
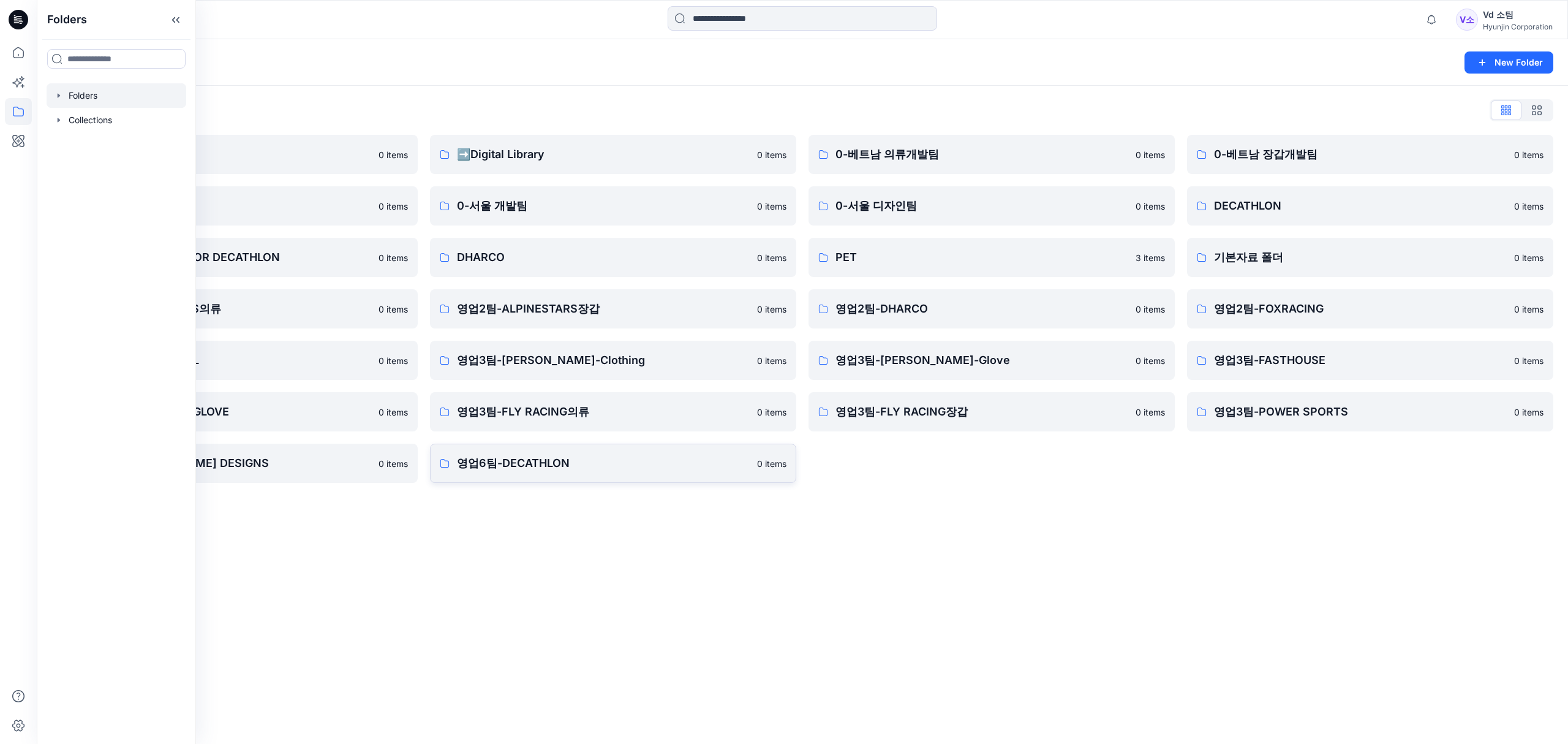
click at [638, 469] on p "영업6팀-DECATHLON" at bounding box center [603, 463] width 293 height 17
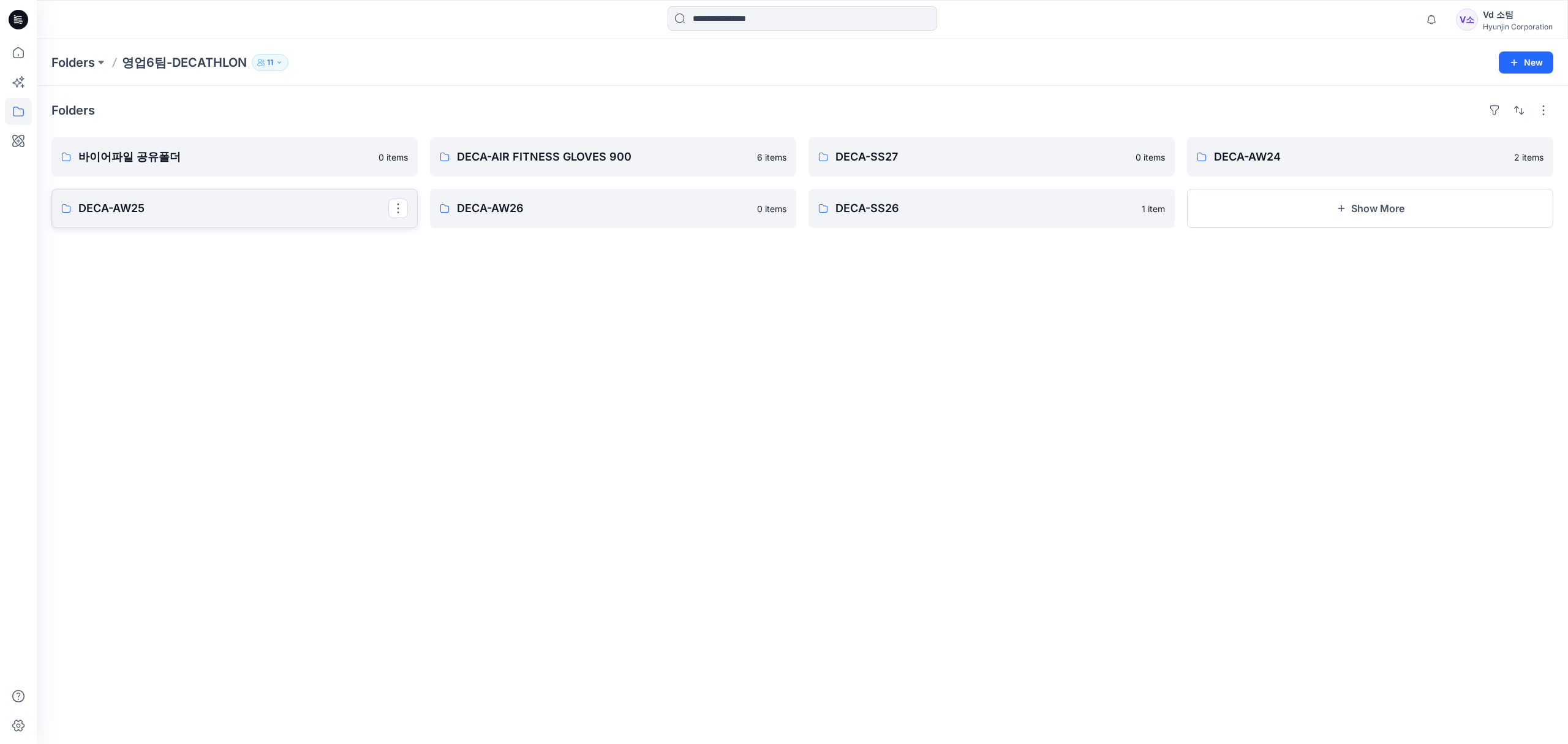
click at [282, 205] on p "DECA-AW25" at bounding box center [233, 208] width 310 height 17
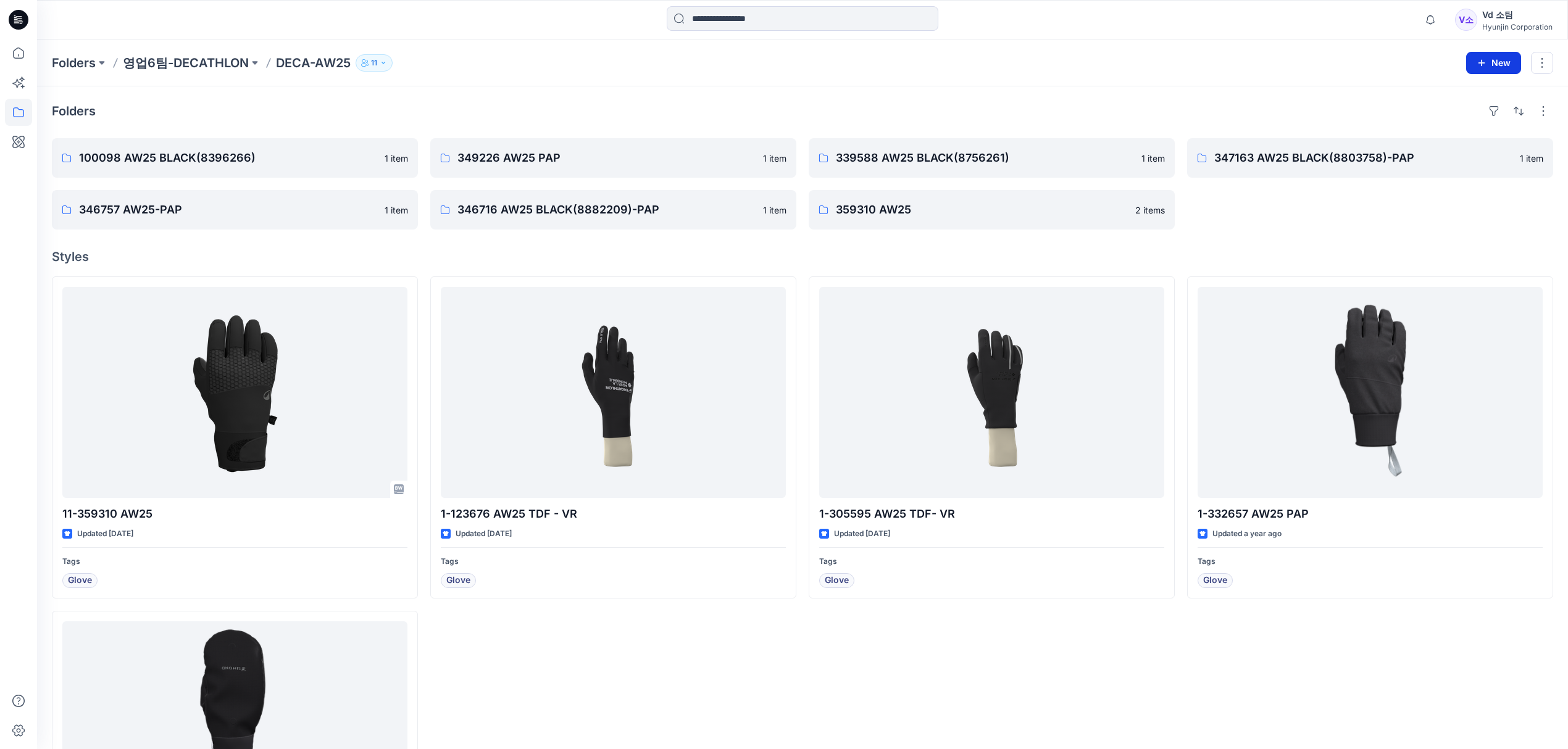
click at [1474, 55] on button "New" at bounding box center [1494, 63] width 55 height 22
click at [1469, 114] on p "New Folder" at bounding box center [1457, 118] width 46 height 13
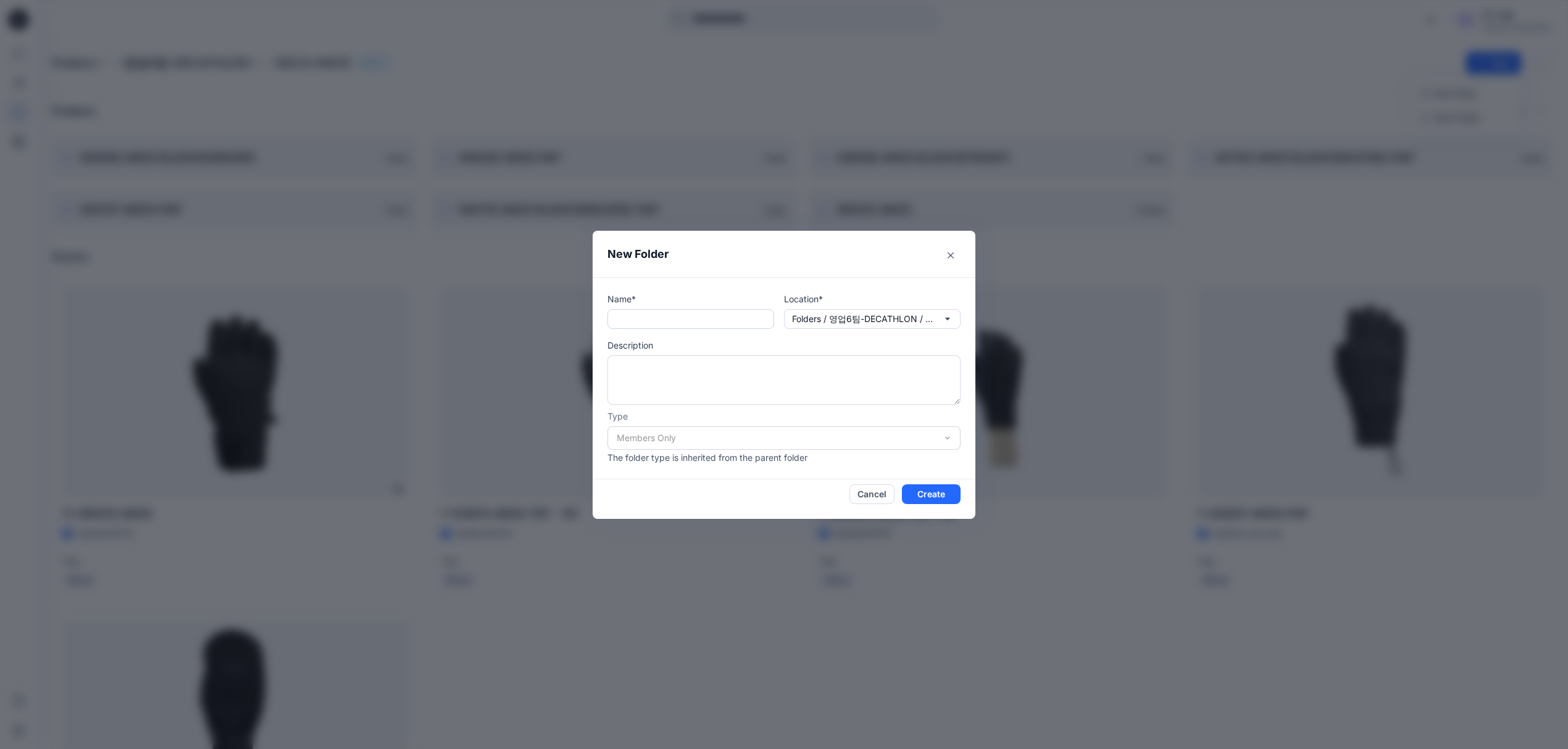
click at [667, 314] on input "text" at bounding box center [691, 319] width 167 height 20
paste input "**********"
type input "**********"
click at [924, 488] on button "Create" at bounding box center [931, 494] width 59 height 20
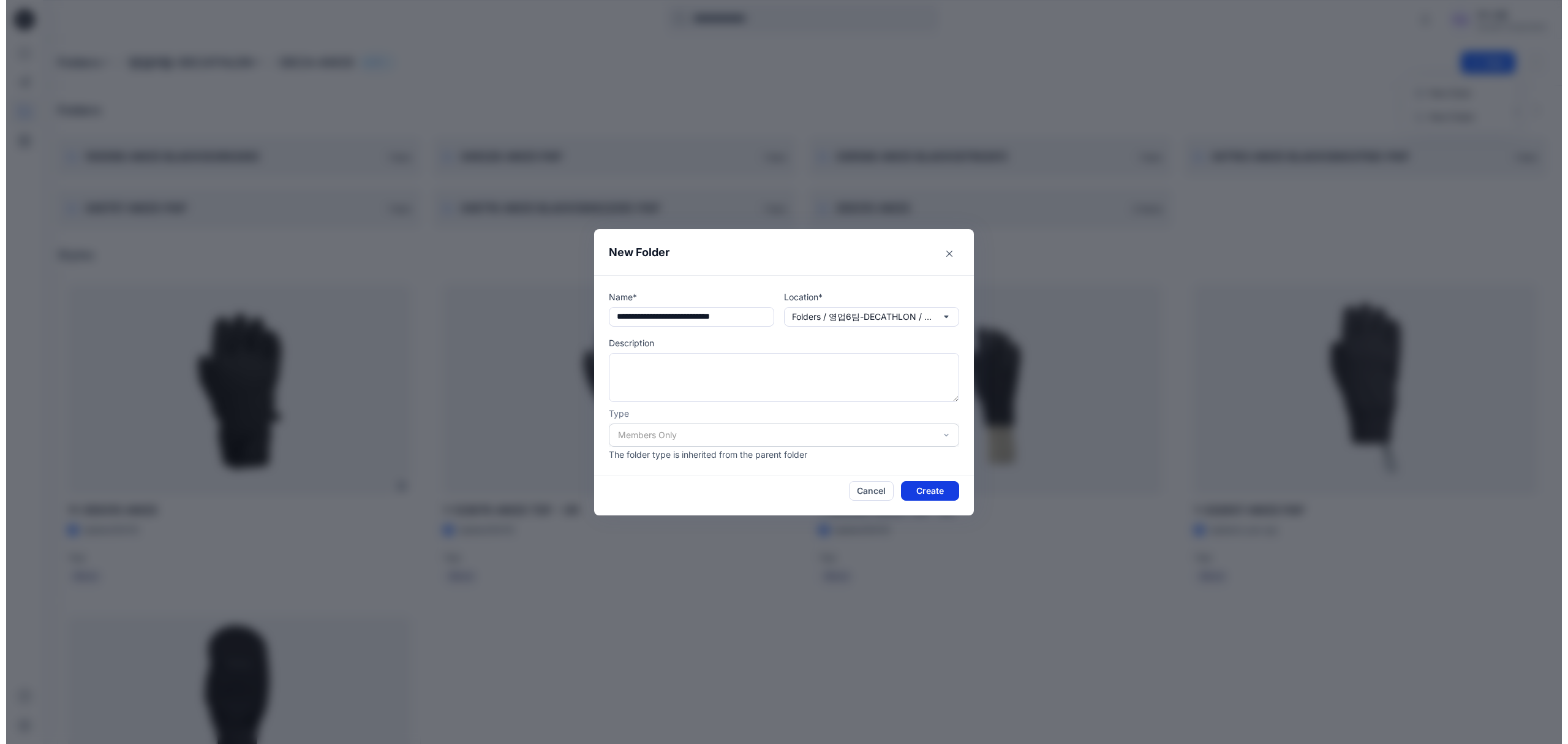
scroll to position [0, 0]
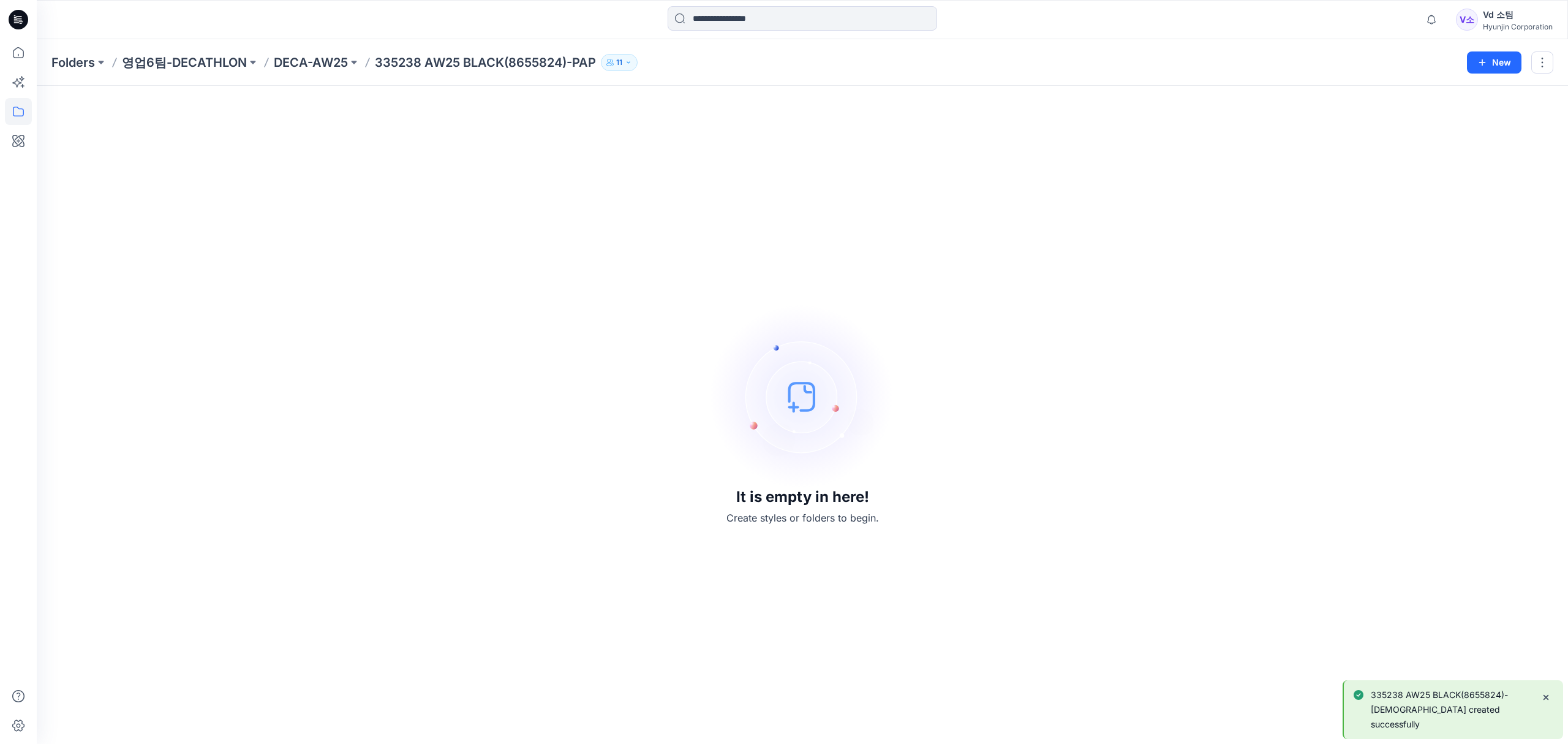
drag, startPoint x: 754, startPoint y: 333, endPoint x: 615, endPoint y: 217, distance: 181.0
click at [752, 328] on img at bounding box center [802, 396] width 184 height 184
click at [301, 60] on p "DECA-AW25" at bounding box center [311, 62] width 74 height 17
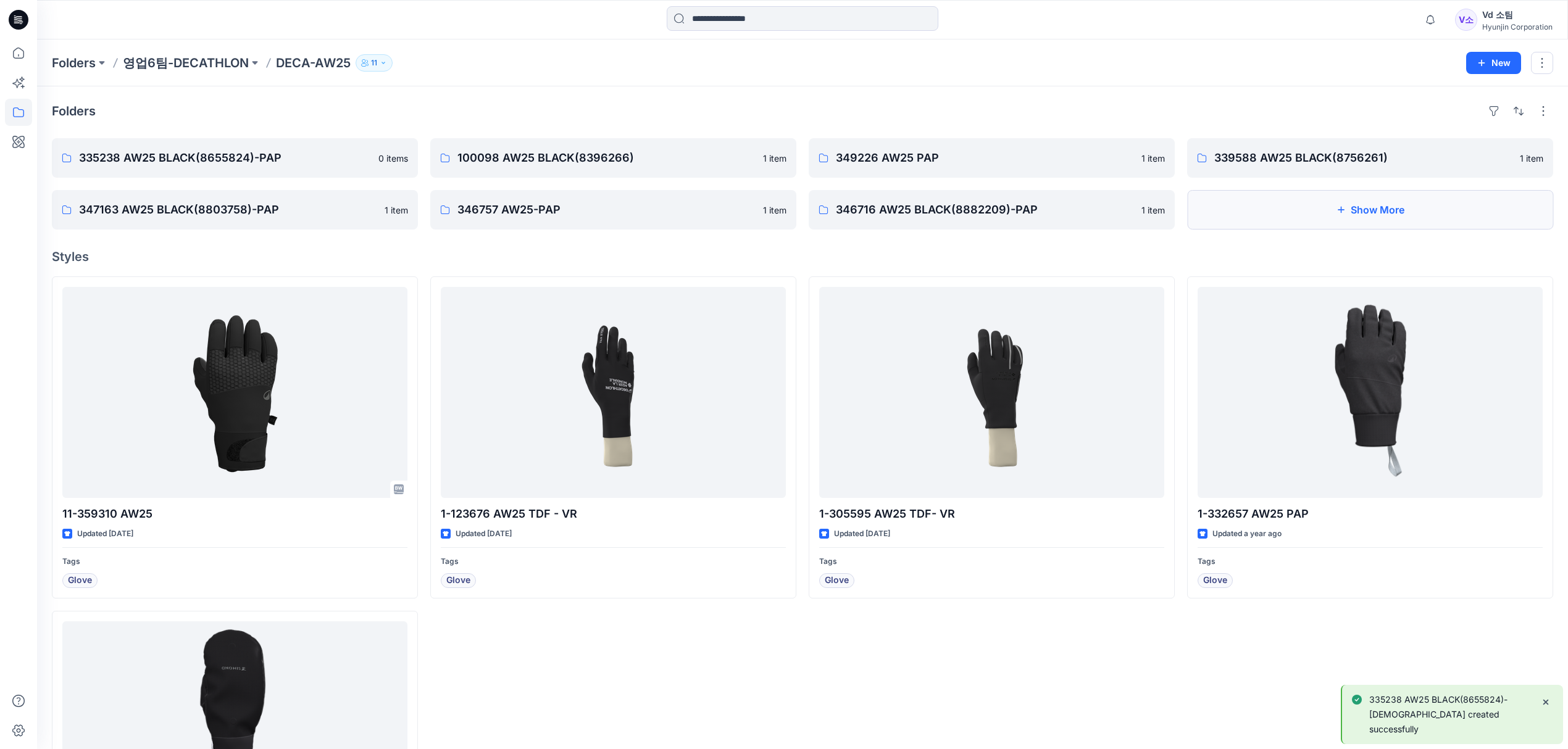
click at [1252, 219] on button "Show More" at bounding box center [1370, 210] width 366 height 39
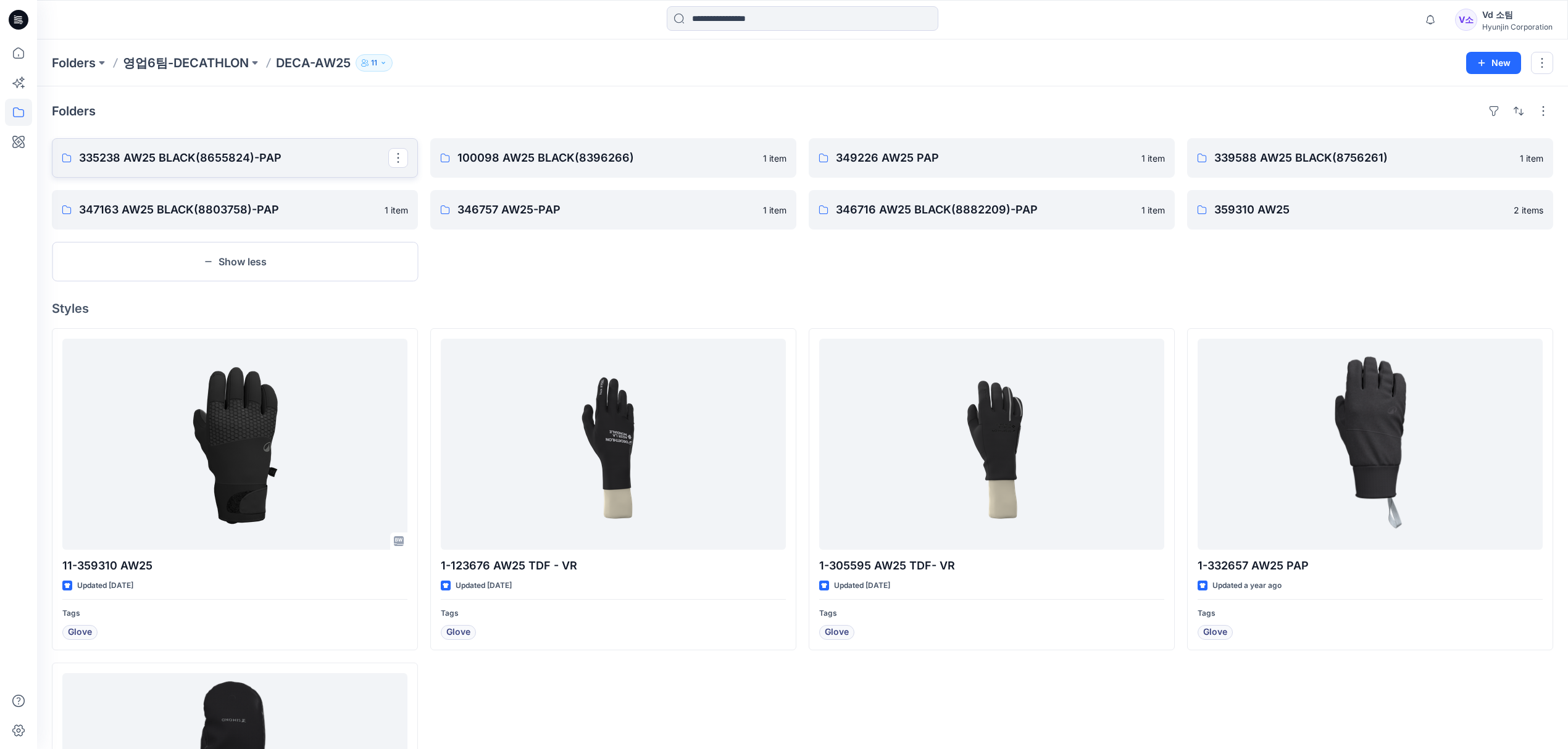
click at [304, 161] on p "335238 AW25 BLACK(8655824)-PAP" at bounding box center [233, 158] width 309 height 17
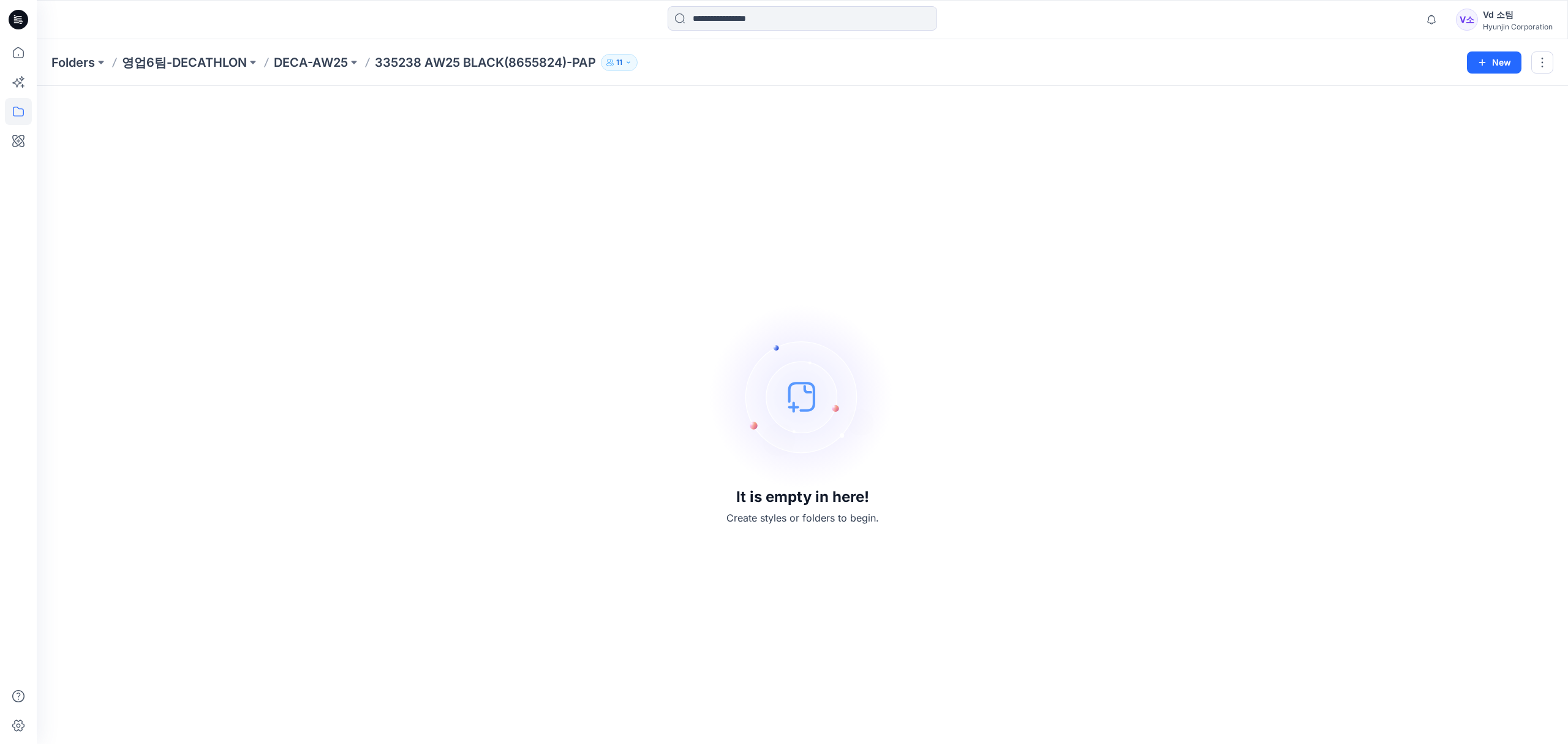
click at [574, 258] on div "It is empty in here! Create styles or folders to begin." at bounding box center [803, 415] width 1502 height 629
